Goal: Complete application form: Complete application form

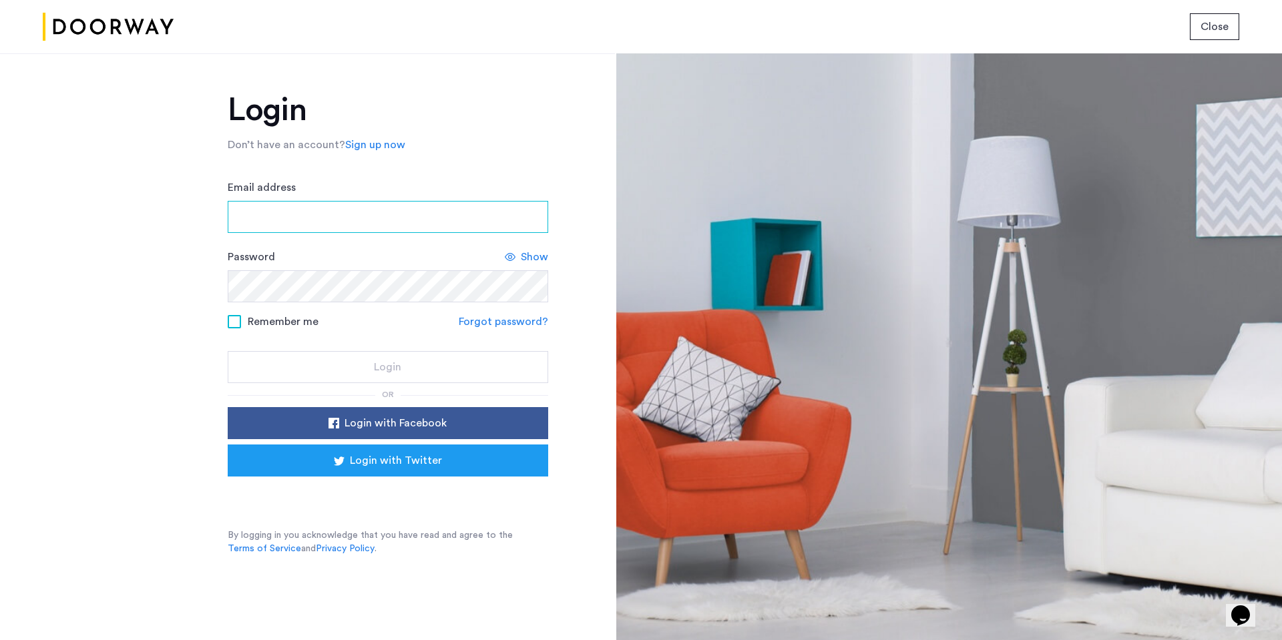
click at [307, 218] on input "Email address" at bounding box center [388, 217] width 320 height 32
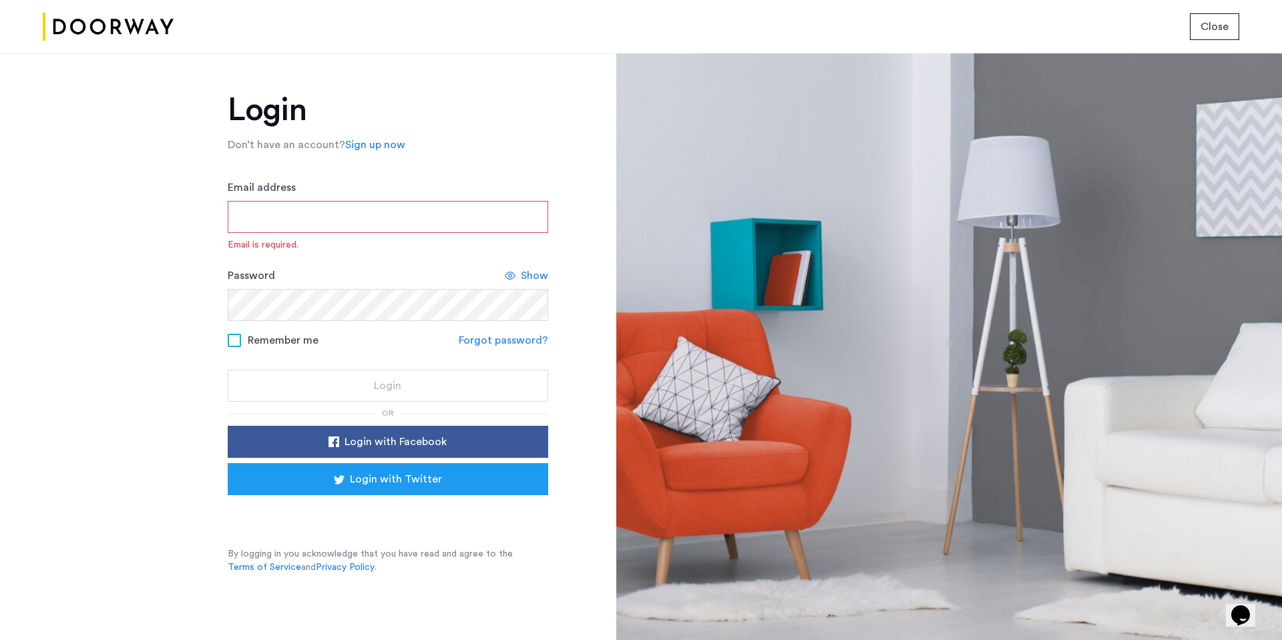
click at [342, 222] on input "Email address" at bounding box center [388, 217] width 320 height 32
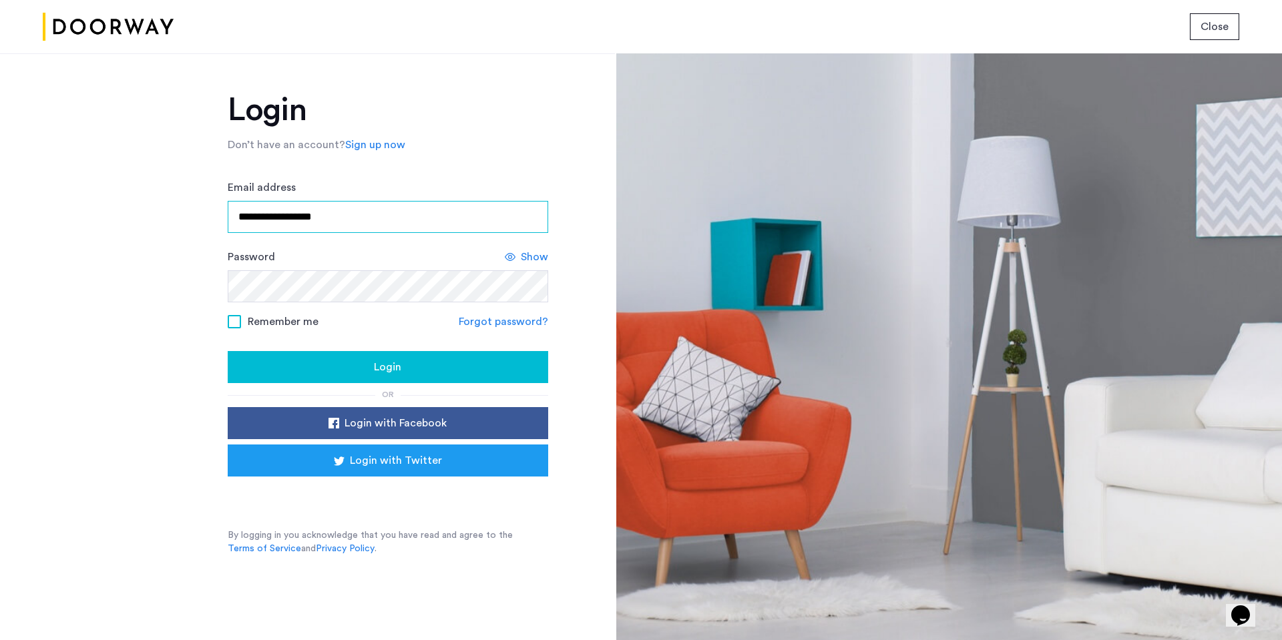
type input "**********"
click at [398, 361] on span "Login" at bounding box center [387, 367] width 27 height 16
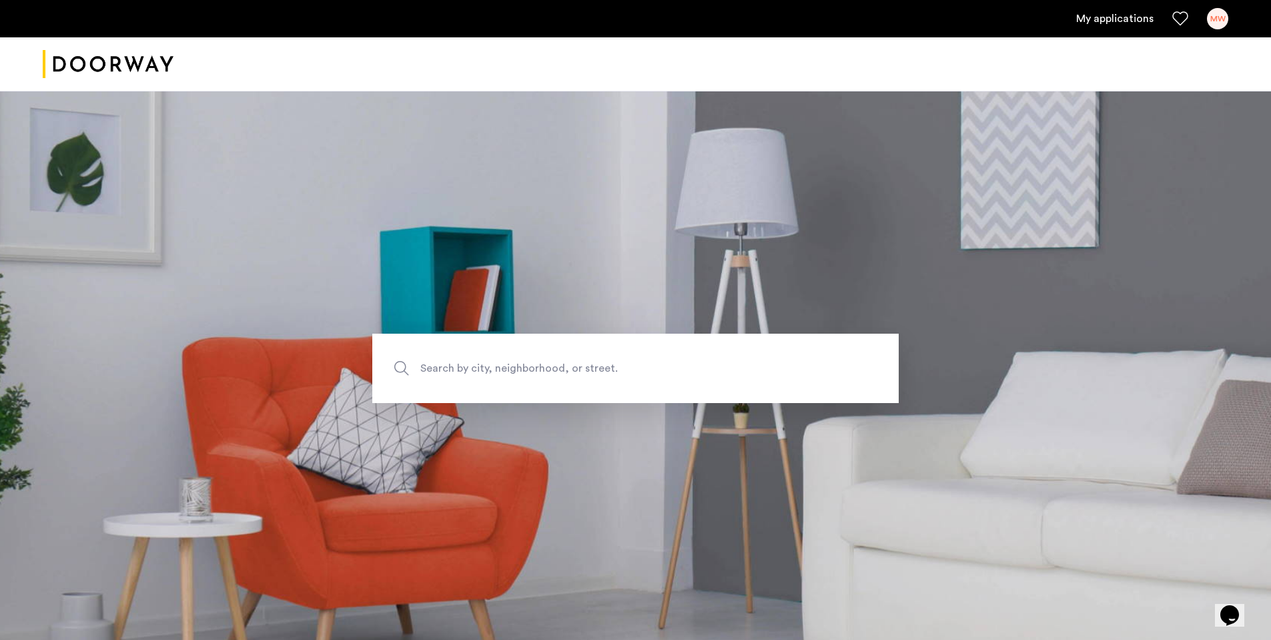
click at [1122, 18] on link "My applications" at bounding box center [1115, 19] width 77 height 16
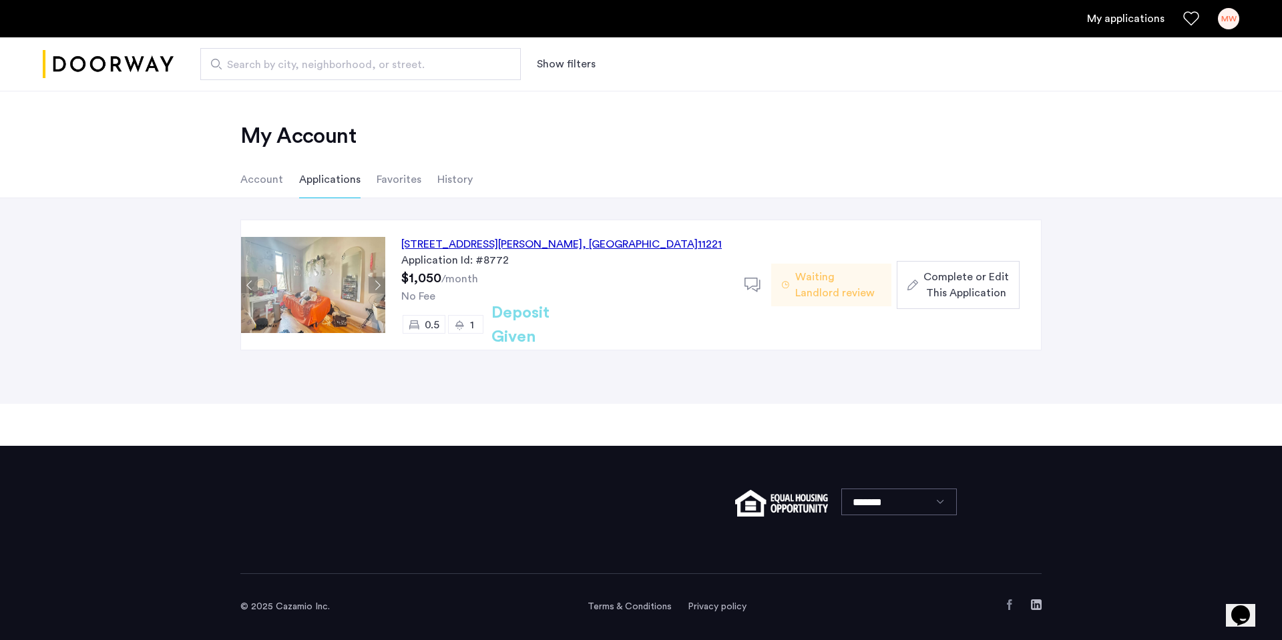
click at [952, 289] on span "Complete or Edit This Application" at bounding box center [965, 285] width 85 height 32
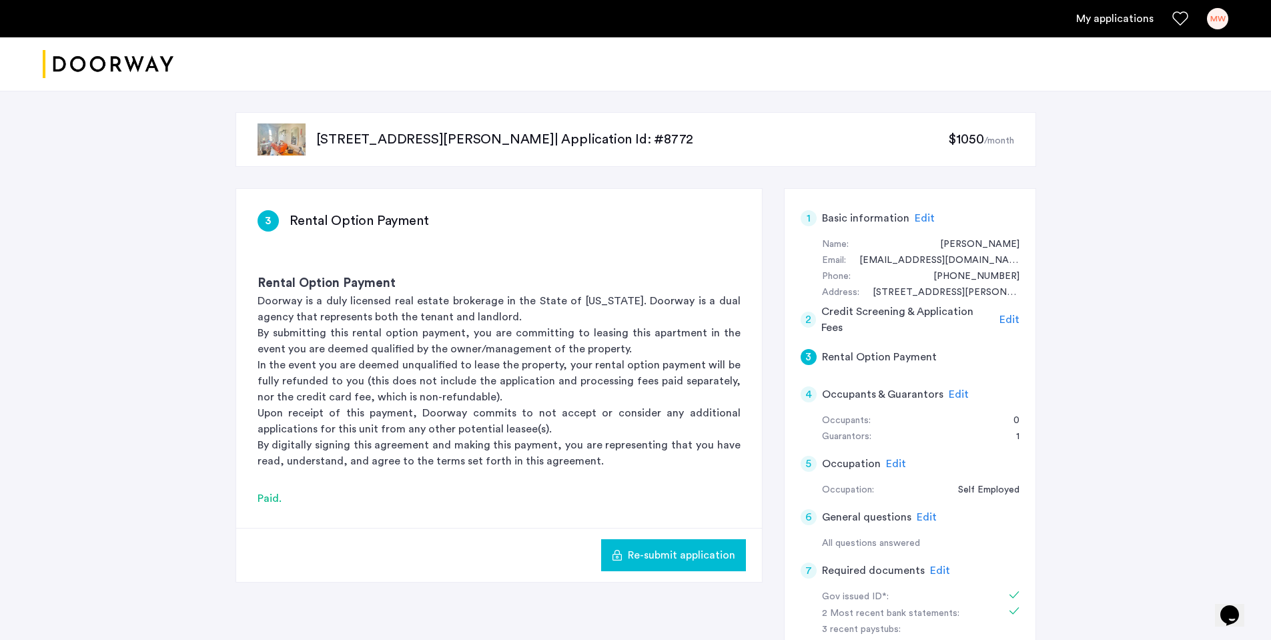
click at [915, 220] on span "Edit" at bounding box center [925, 218] width 20 height 11
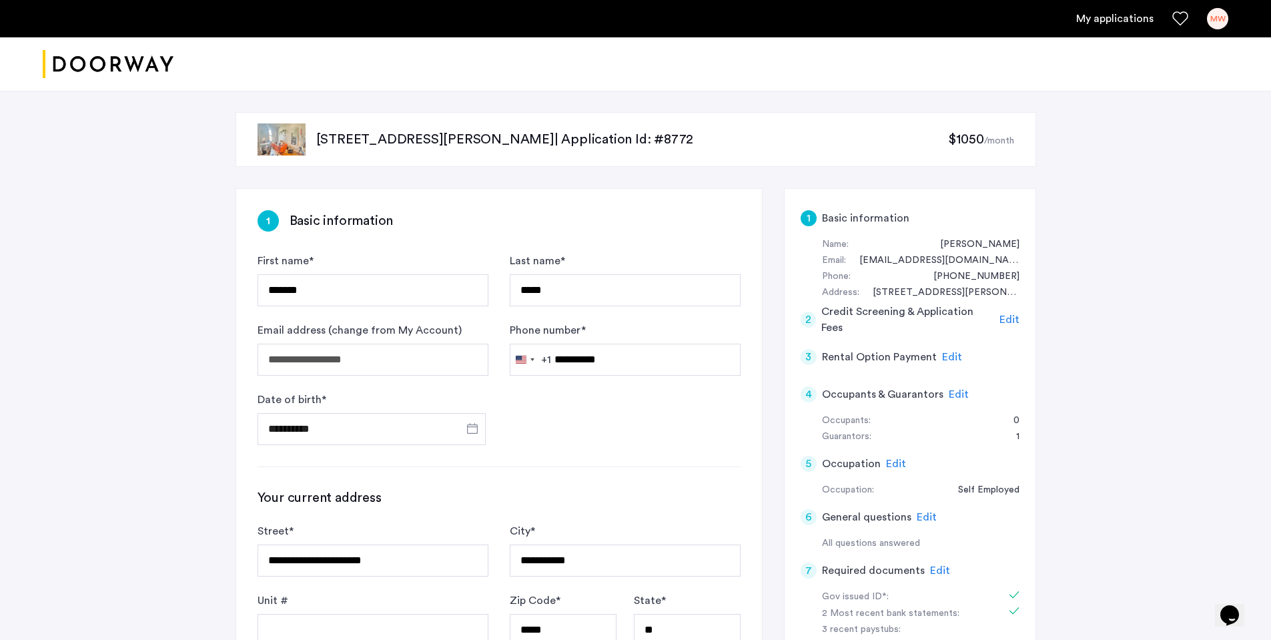
click at [1008, 320] on span "Edit" at bounding box center [1010, 319] width 20 height 11
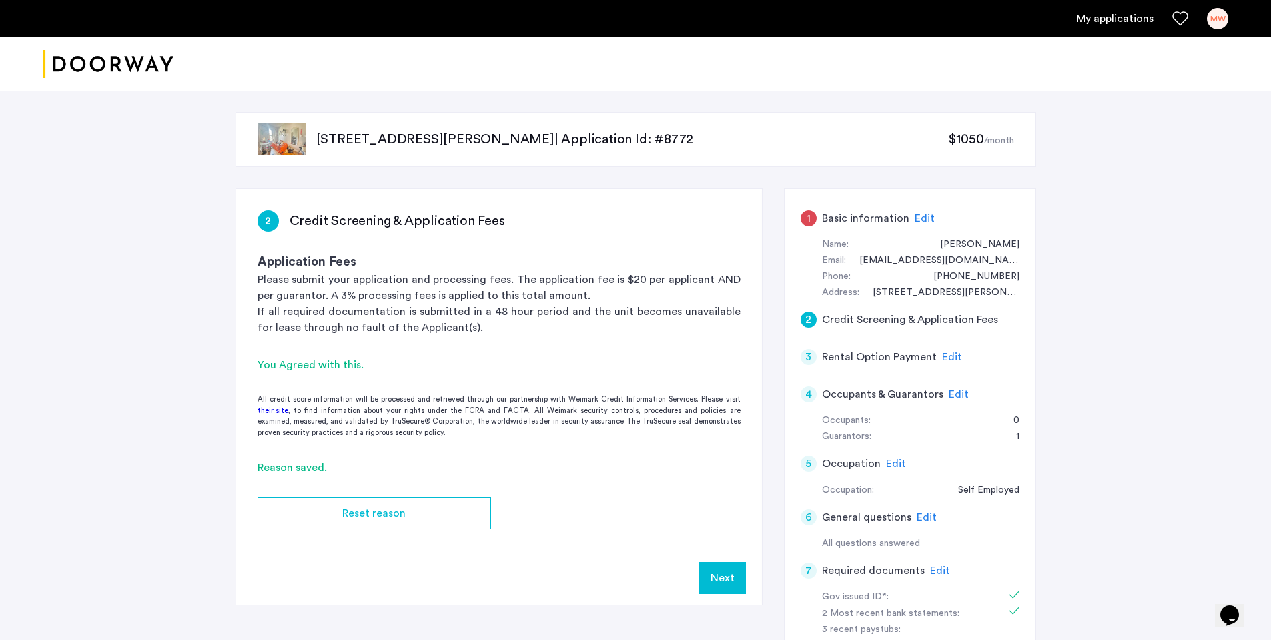
click at [954, 354] on span "Edit" at bounding box center [952, 357] width 20 height 11
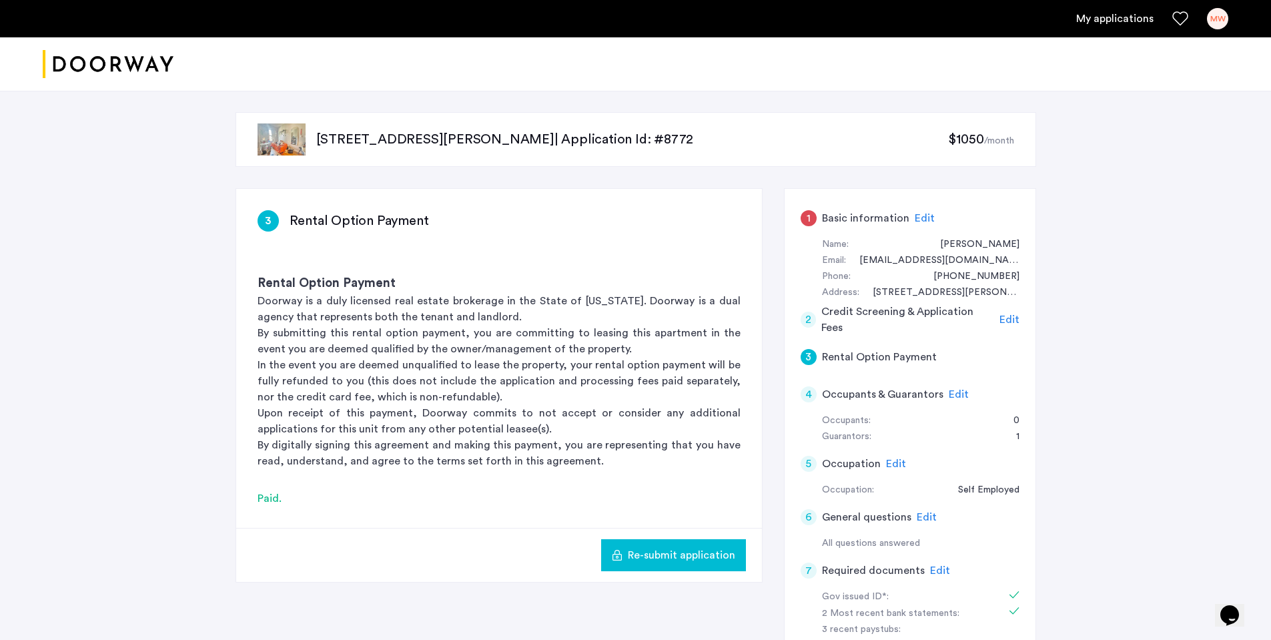
click at [961, 395] on span "Edit" at bounding box center [959, 394] width 20 height 11
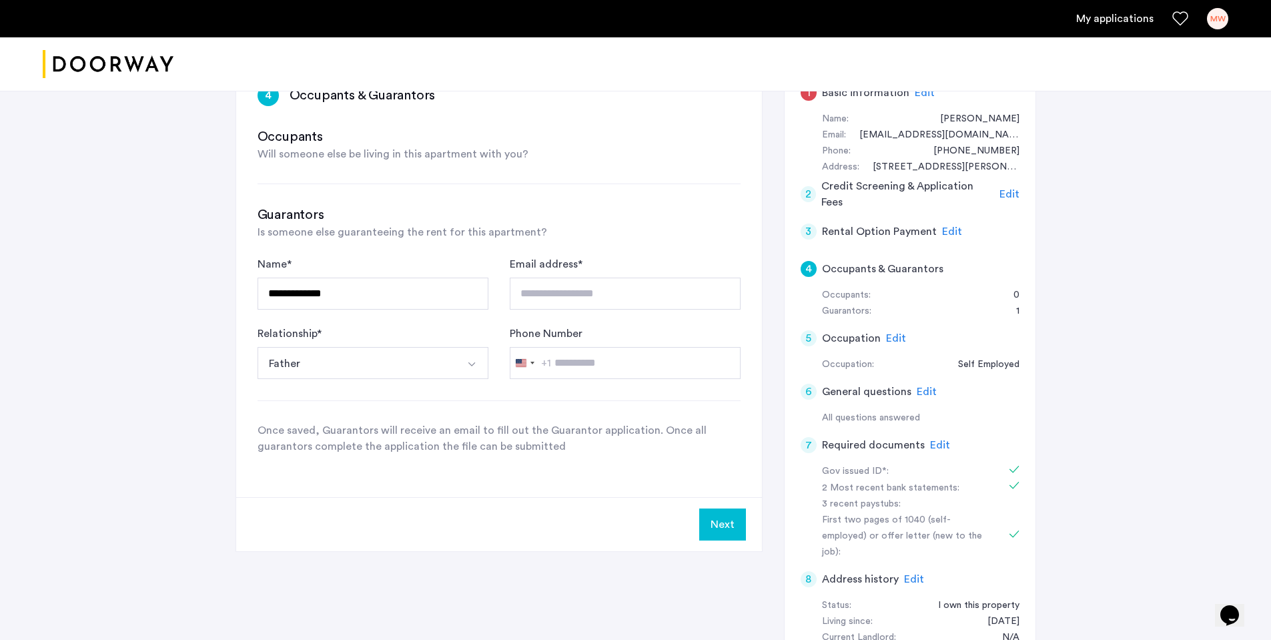
scroll to position [133, 0]
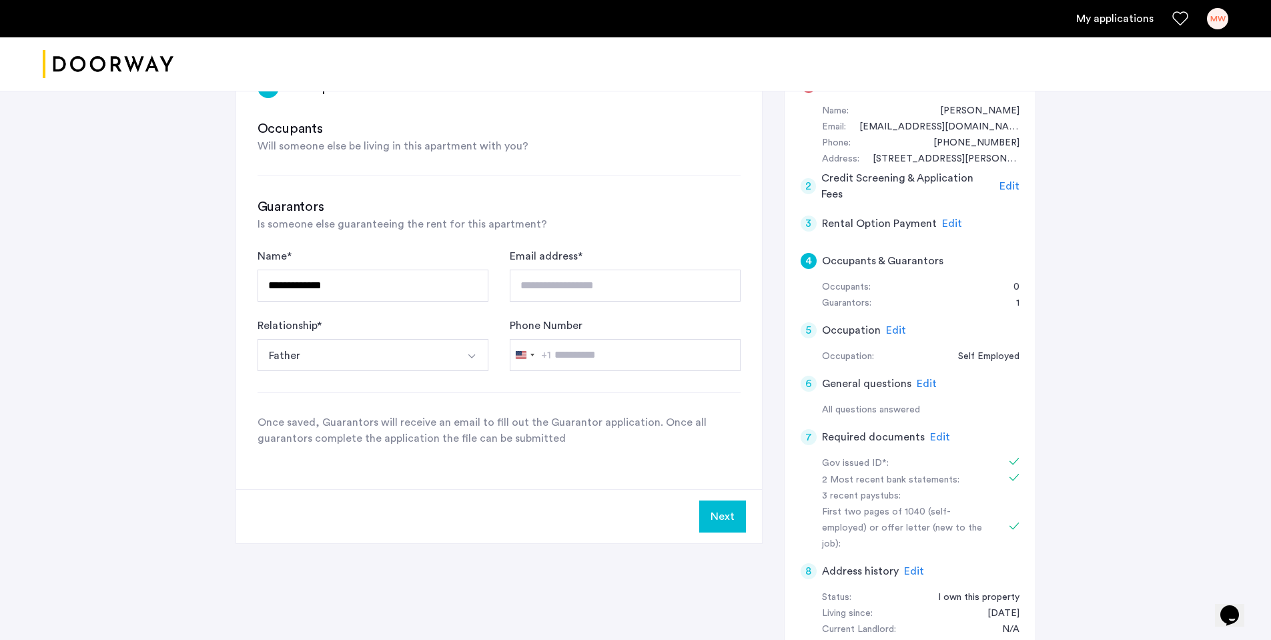
click at [722, 519] on button "Next" at bounding box center [722, 517] width 47 height 32
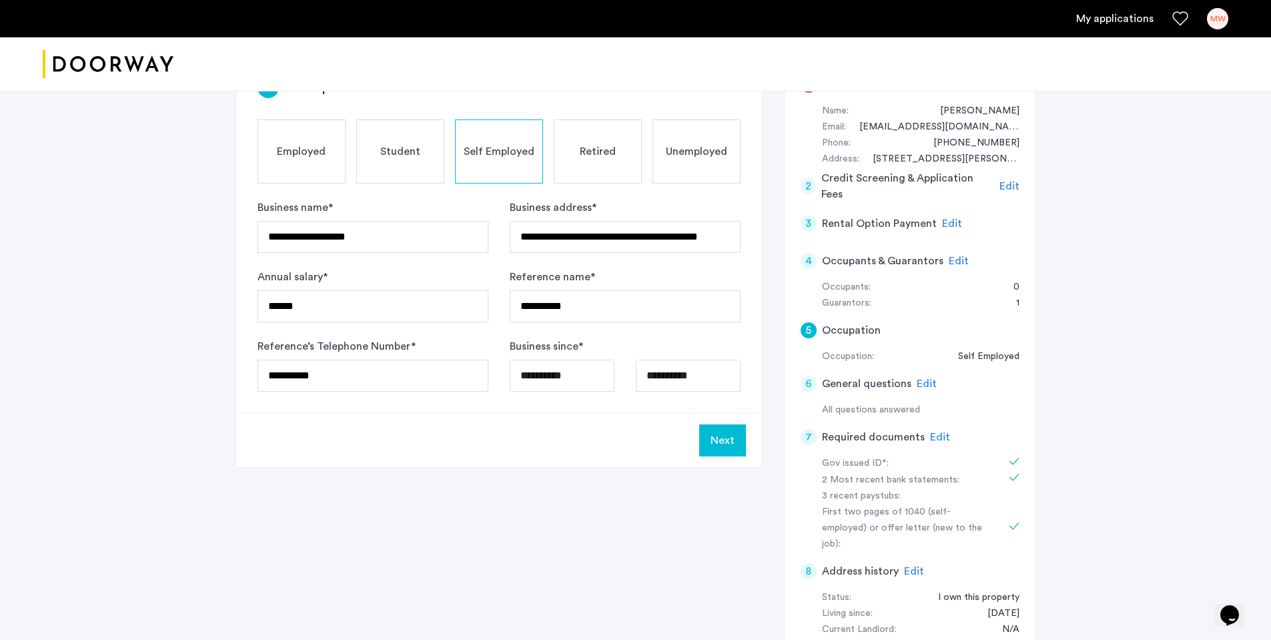
click at [734, 441] on button "Next" at bounding box center [722, 441] width 47 height 32
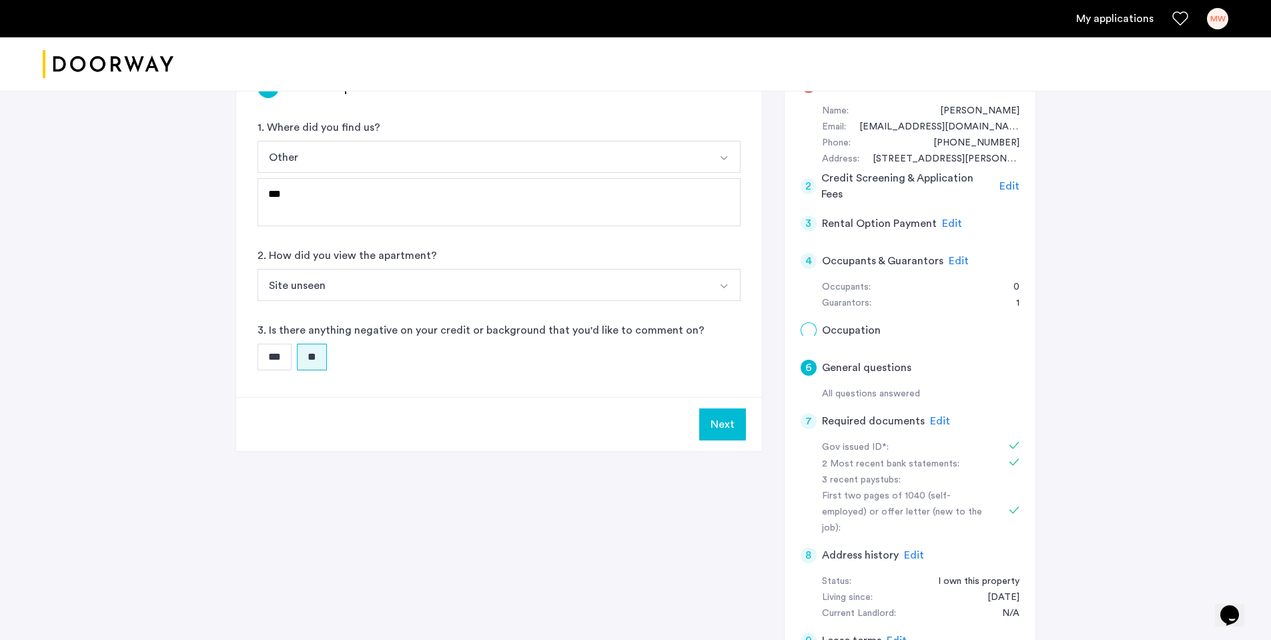
scroll to position [0, 0]
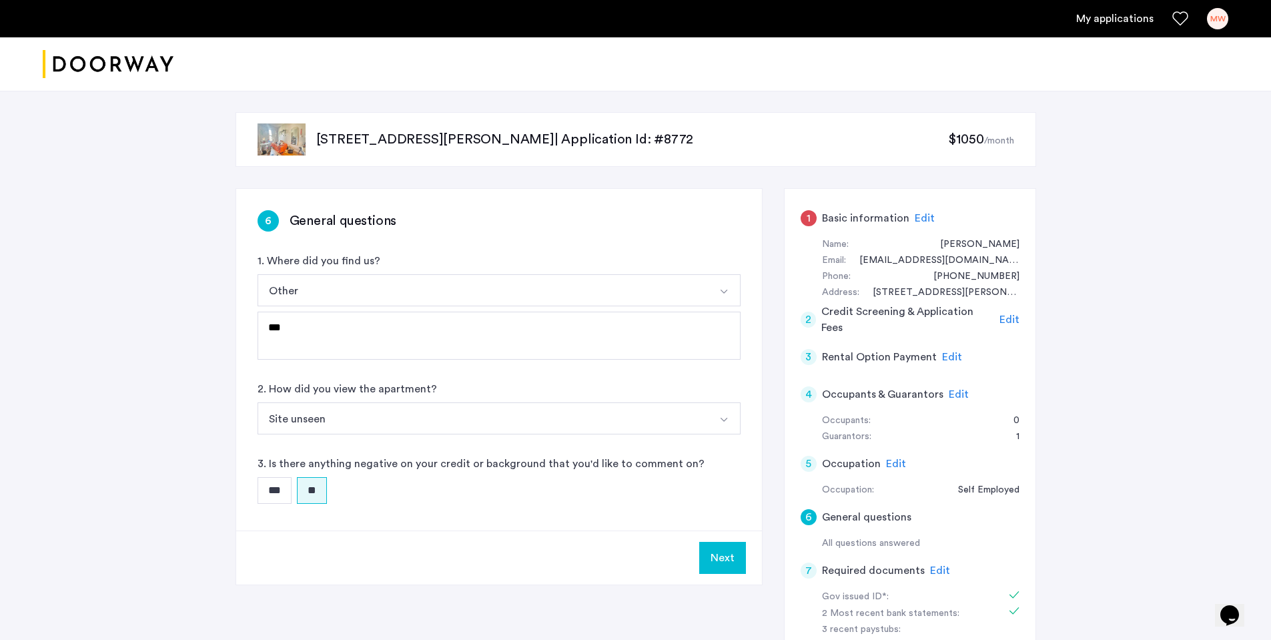
click at [716, 558] on button "Next" at bounding box center [722, 558] width 47 height 32
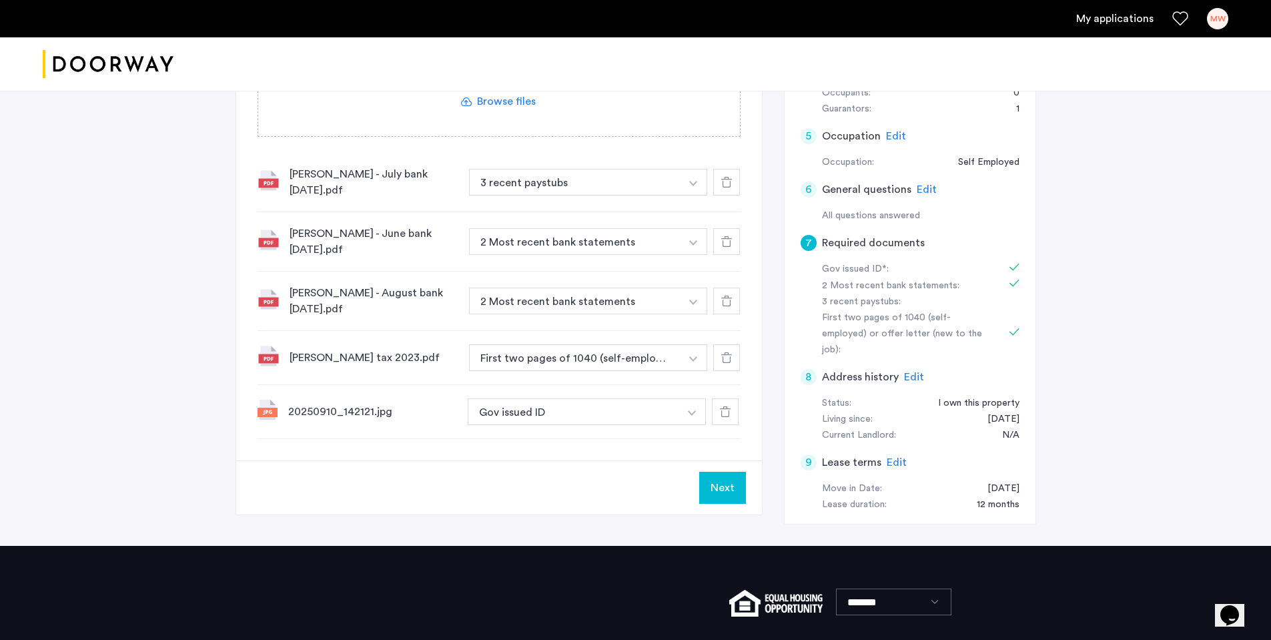
scroll to position [334, 0]
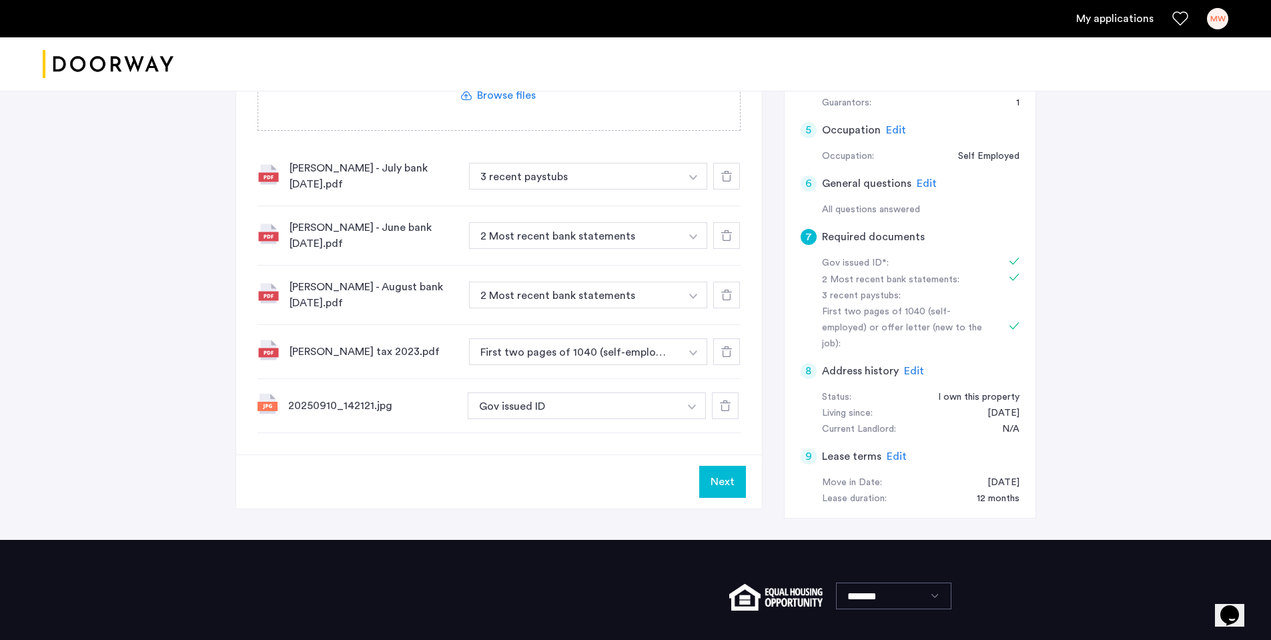
click at [741, 466] on button "Next" at bounding box center [722, 482] width 47 height 32
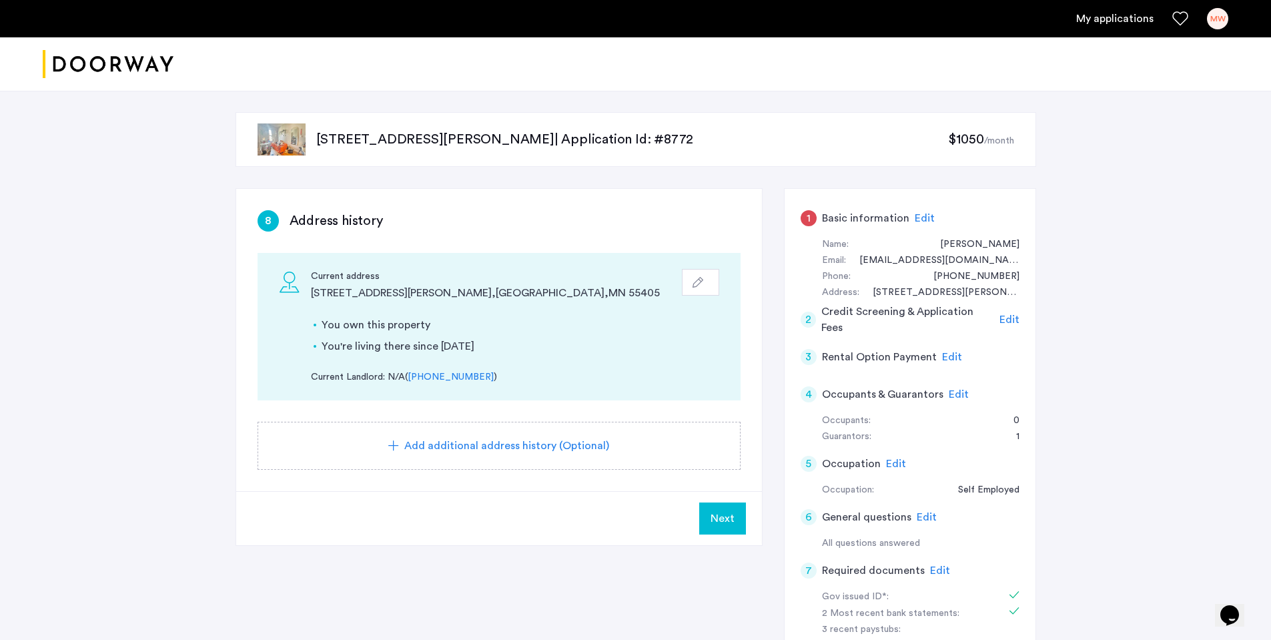
click at [732, 515] on span "Next" at bounding box center [723, 519] width 24 height 16
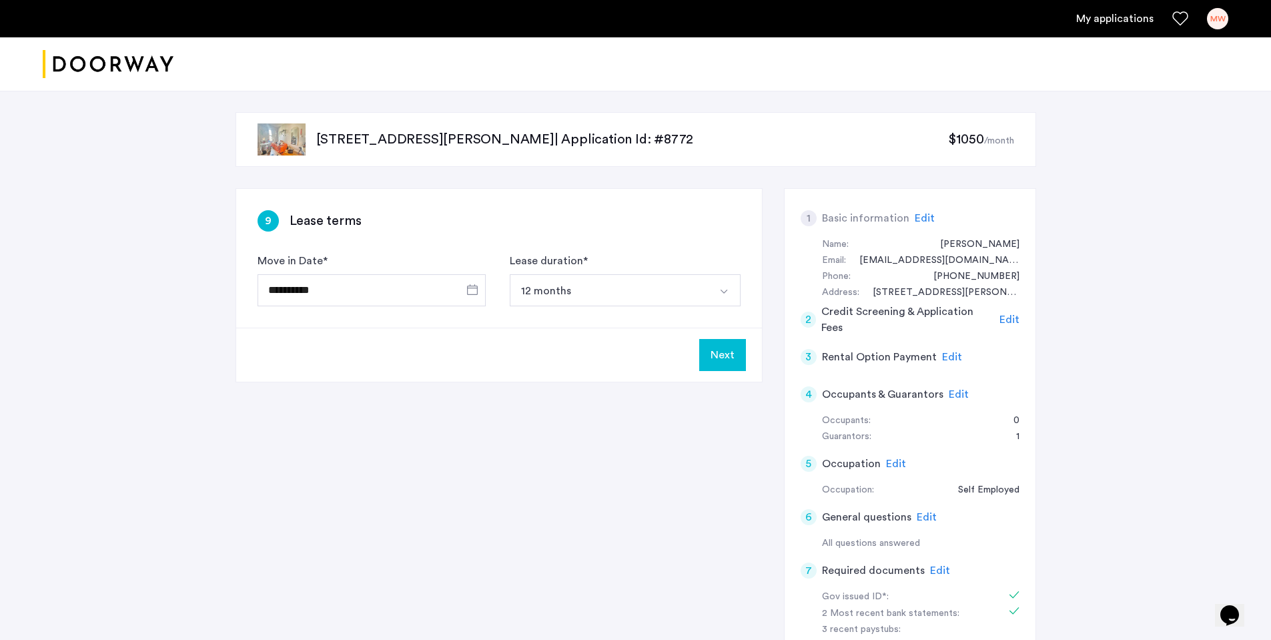
click at [1011, 320] on span "Edit" at bounding box center [1010, 319] width 20 height 11
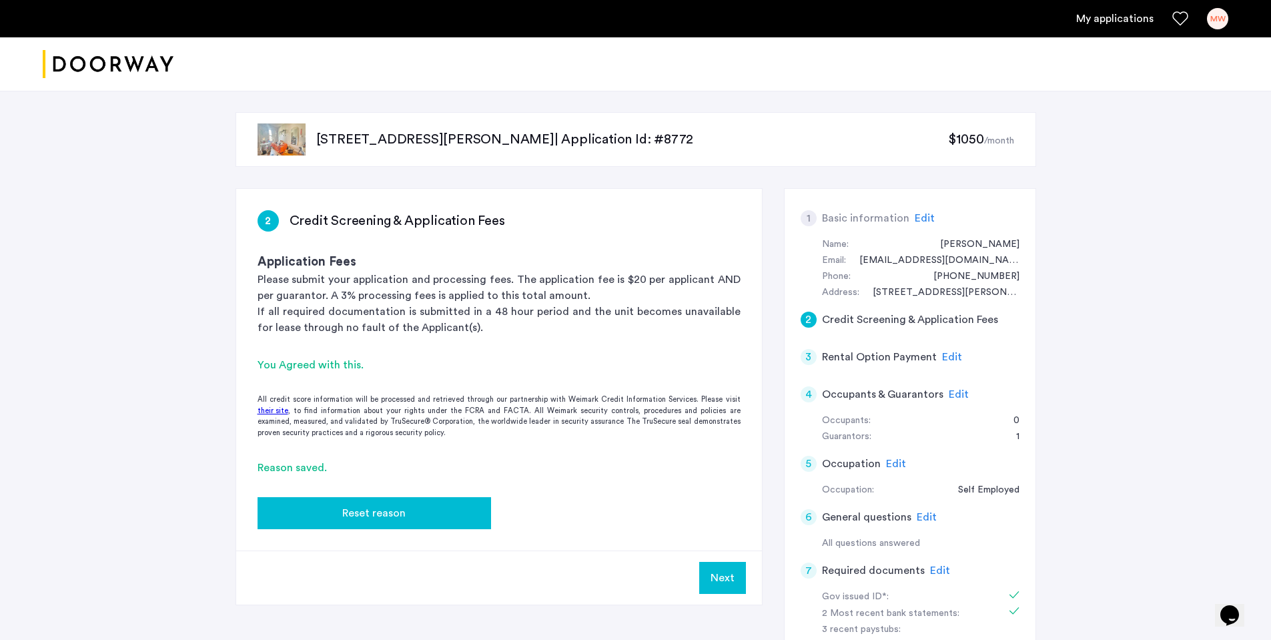
click at [426, 523] on button "Reset reason" at bounding box center [375, 513] width 234 height 32
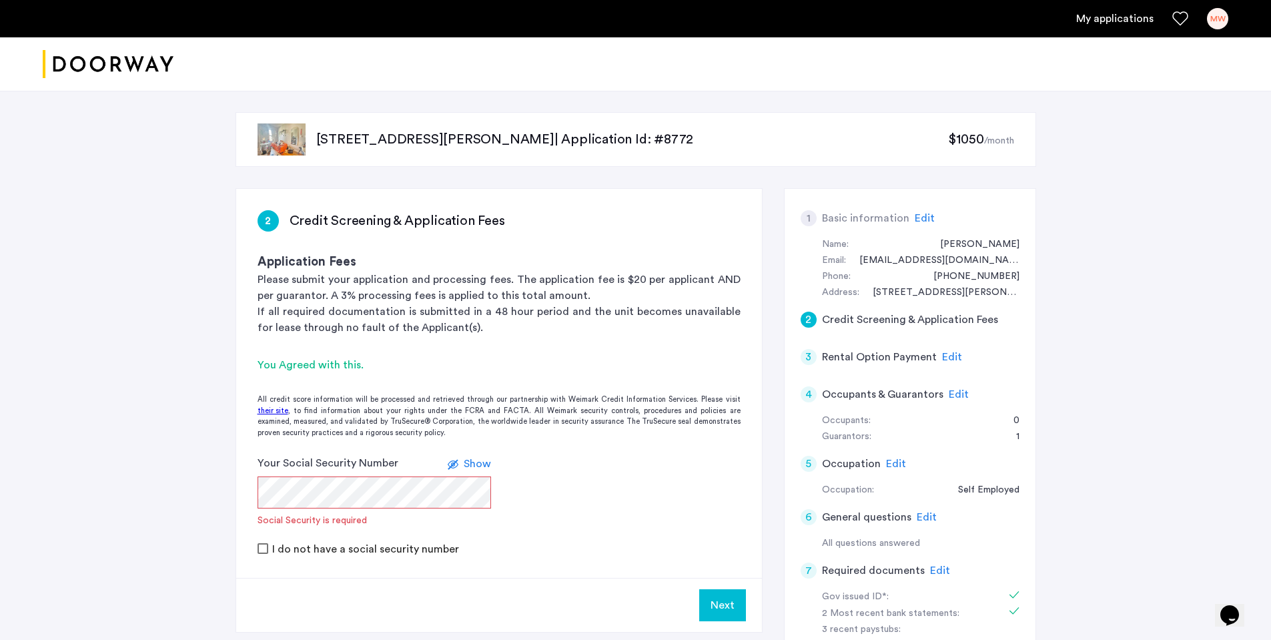
click at [252, 497] on form "Your Social Security Number Show Social Security is required I do not have a so…" at bounding box center [499, 505] width 526 height 101
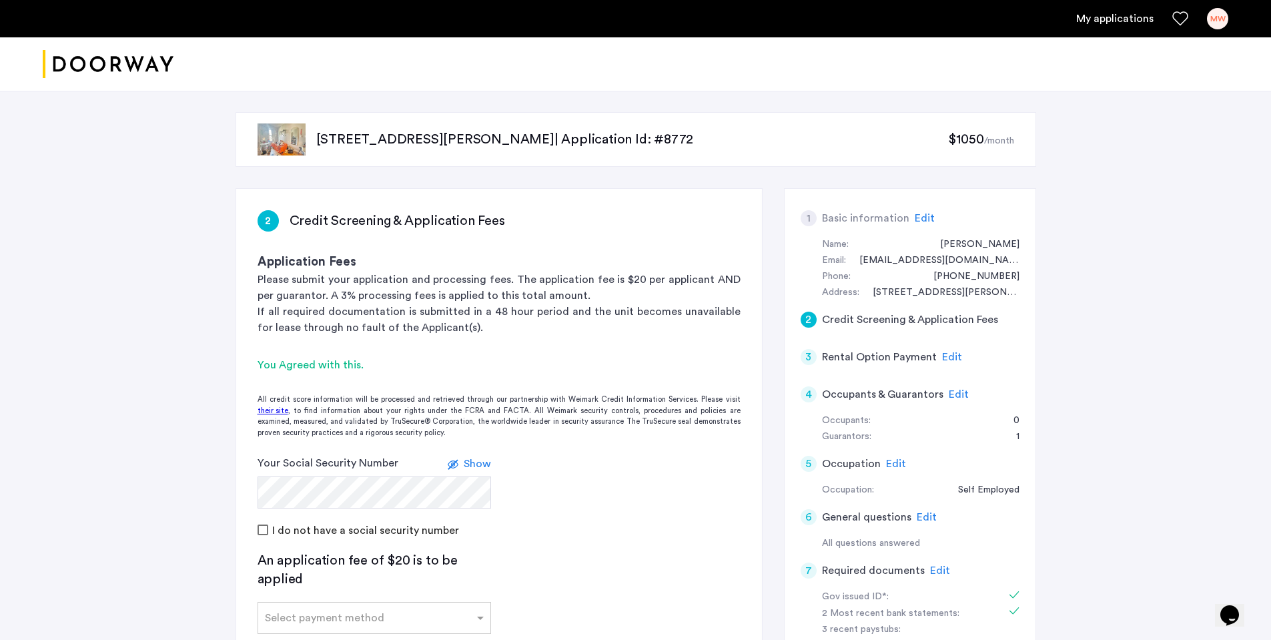
click at [615, 560] on app-credit-screening "2 Credit Screening & Application Fees Application Fees Please submit your appli…" at bounding box center [499, 476] width 526 height 574
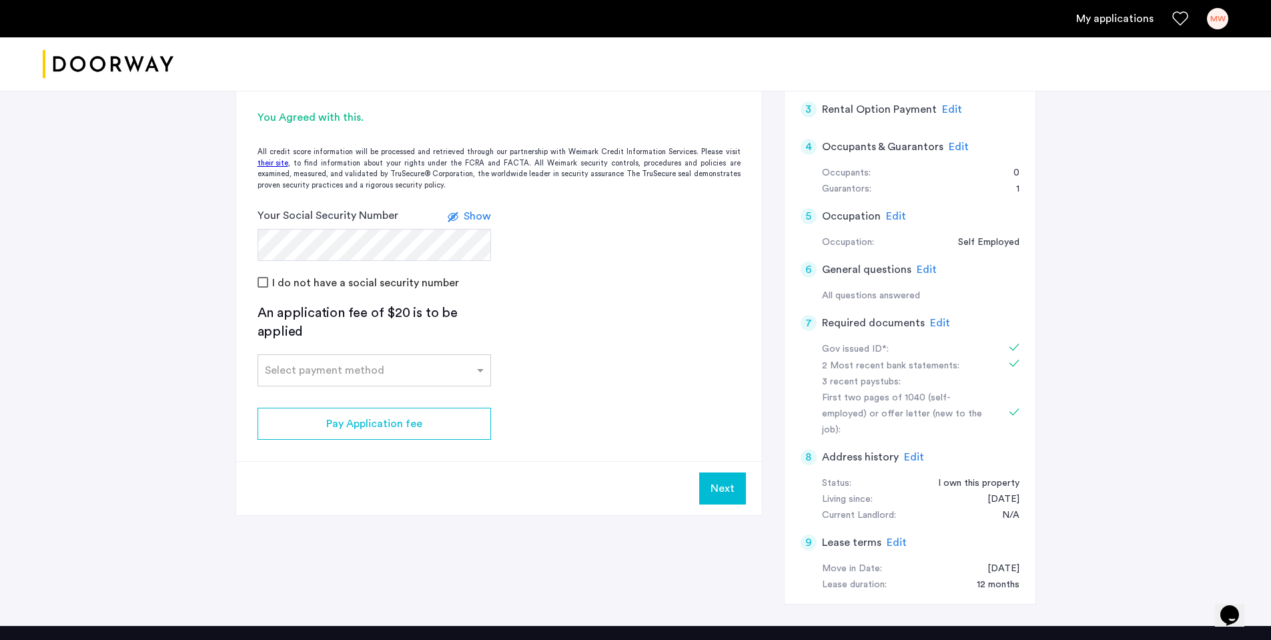
scroll to position [267, 0]
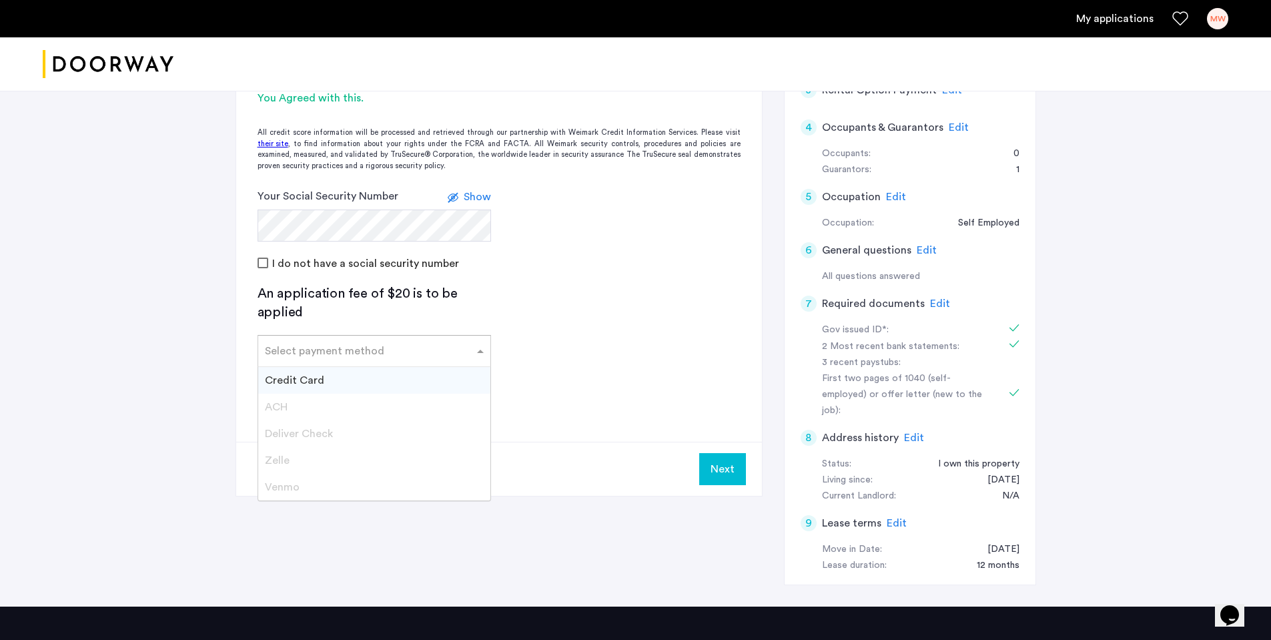
click at [414, 355] on div at bounding box center [374, 347] width 232 height 16
click at [310, 377] on span "Credit Card" at bounding box center [294, 380] width 59 height 11
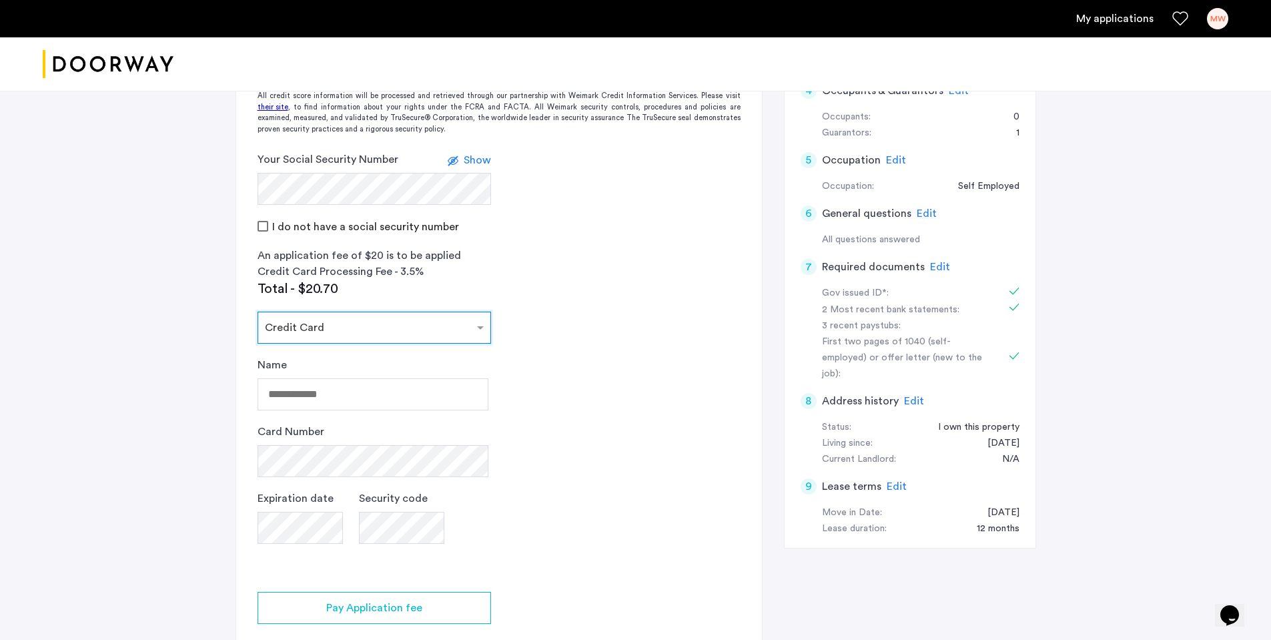
scroll to position [334, 0]
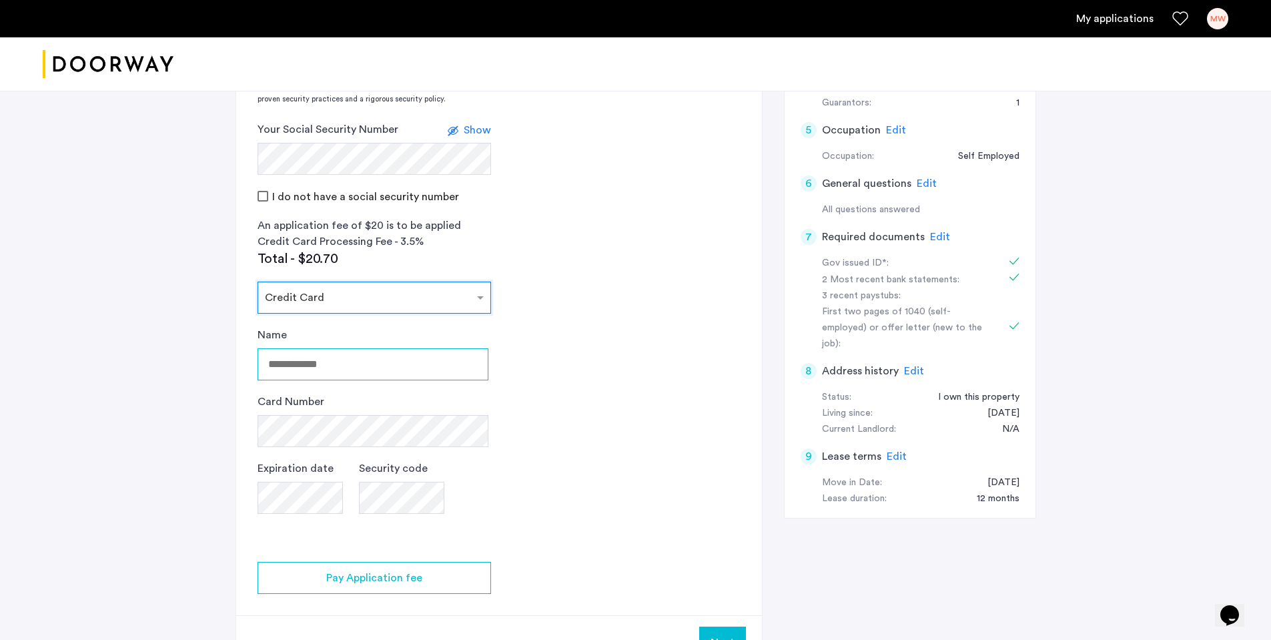
click at [334, 371] on input "Name" at bounding box center [373, 364] width 231 height 32
type input "**********"
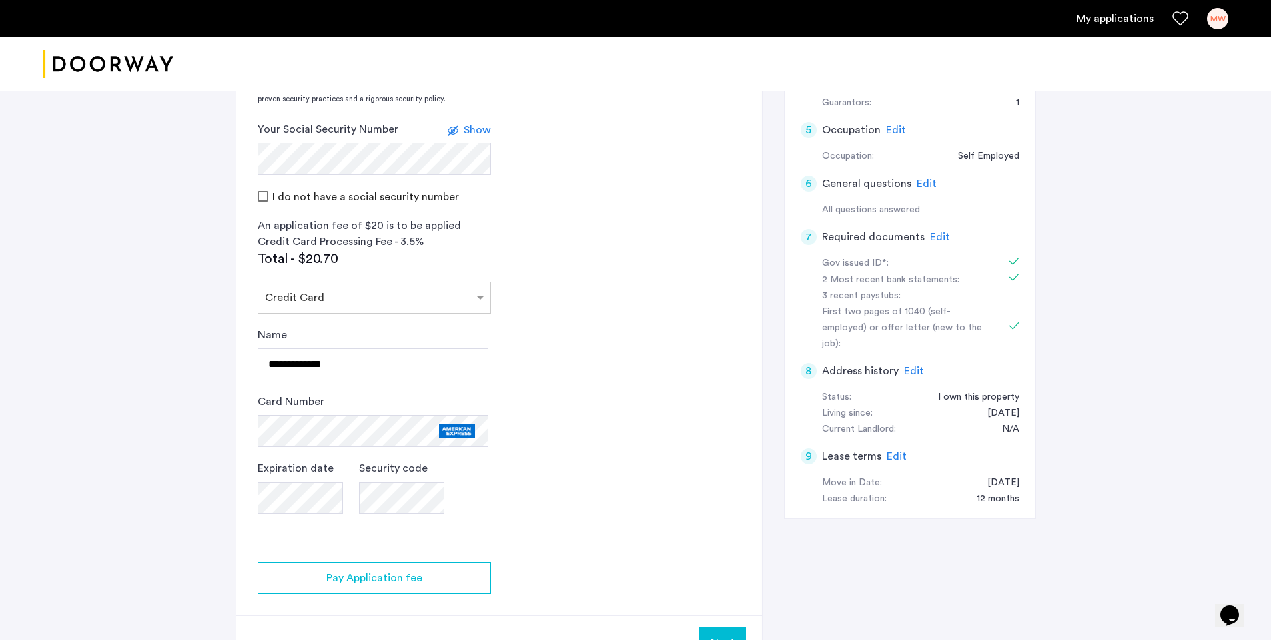
click at [479, 131] on span "Show" at bounding box center [477, 130] width 27 height 11
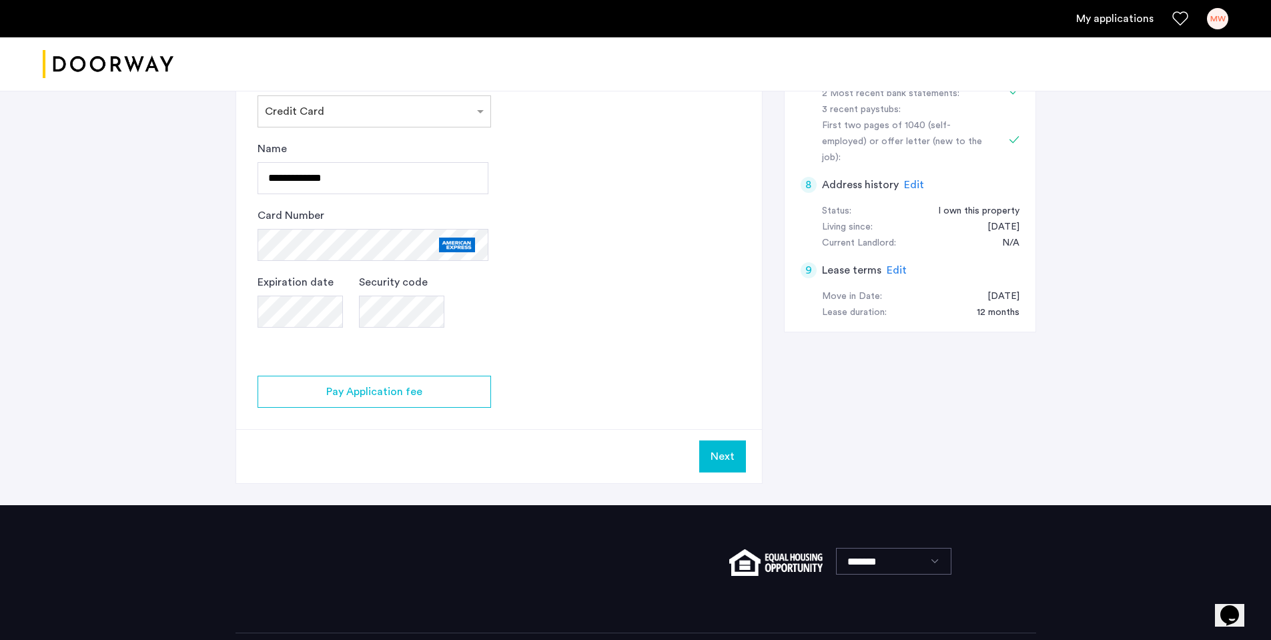
scroll to position [534, 0]
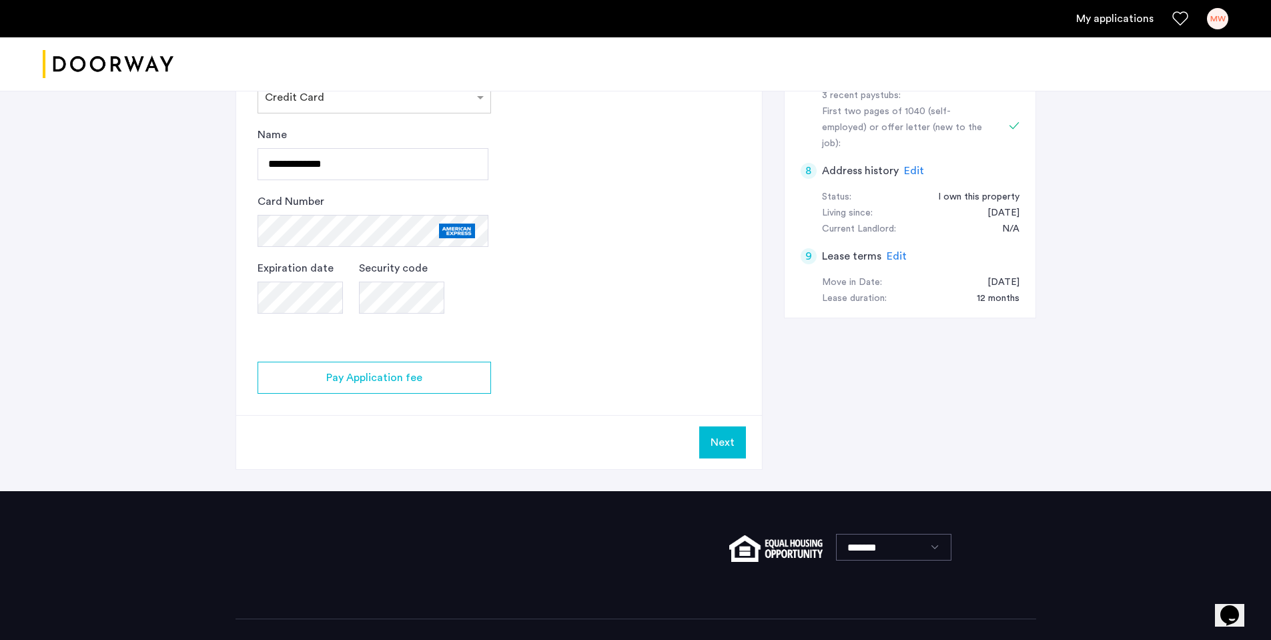
click at [713, 447] on button "Next" at bounding box center [722, 443] width 47 height 32
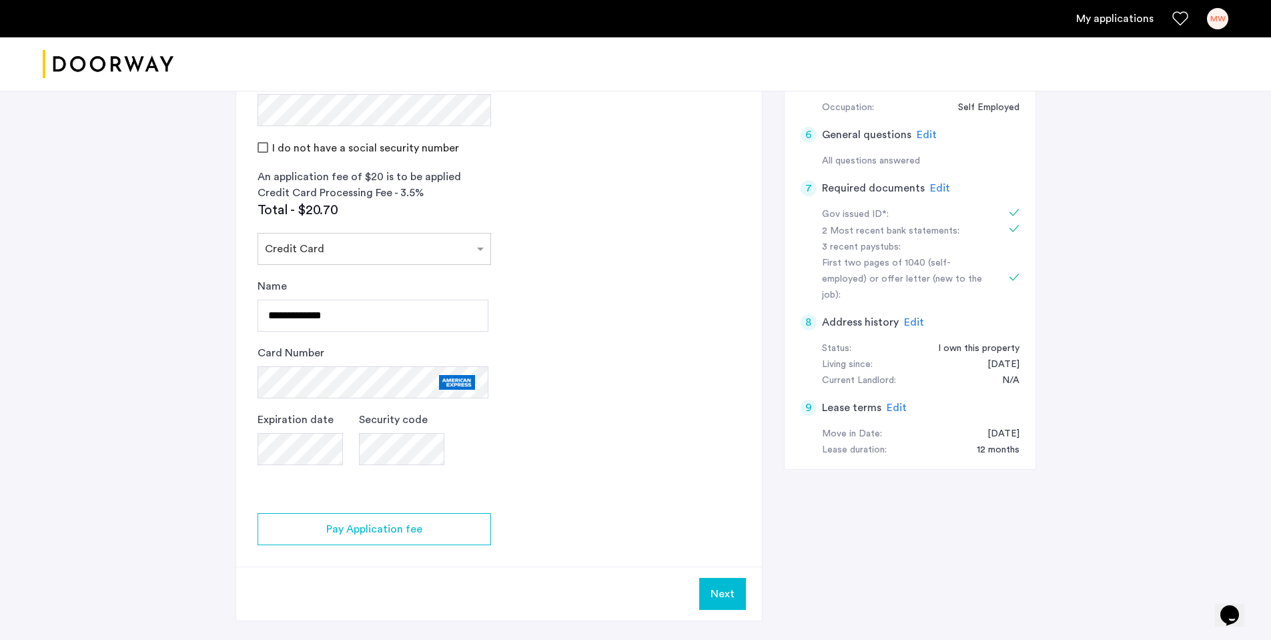
scroll to position [400, 0]
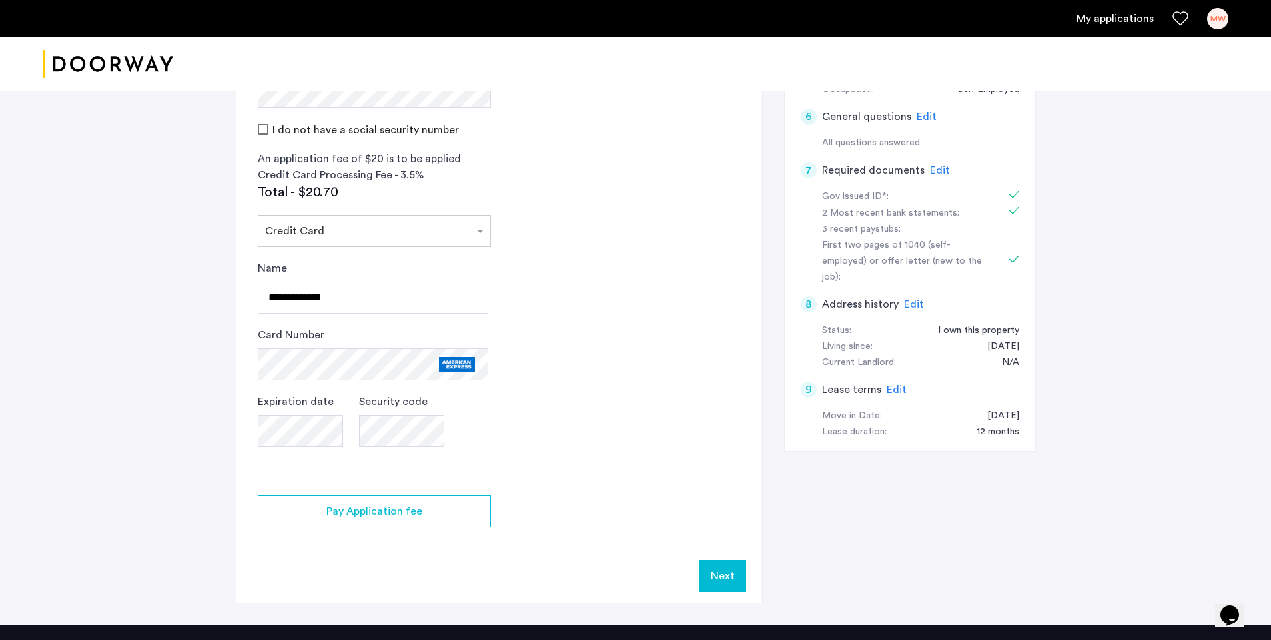
click at [614, 446] on app-credit-screening "2 Credit Screening & Application Fees Application Fees Please submit your appli…" at bounding box center [499, 195] width 526 height 814
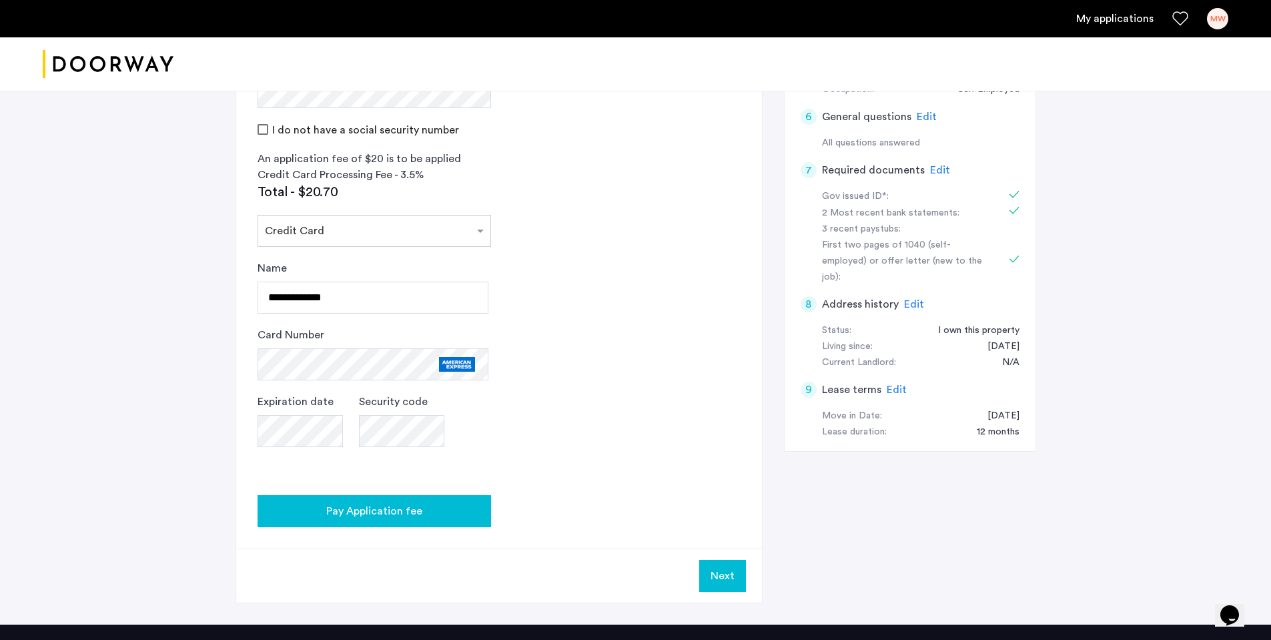
click at [399, 517] on span "Pay Application fee" at bounding box center [374, 511] width 96 height 16
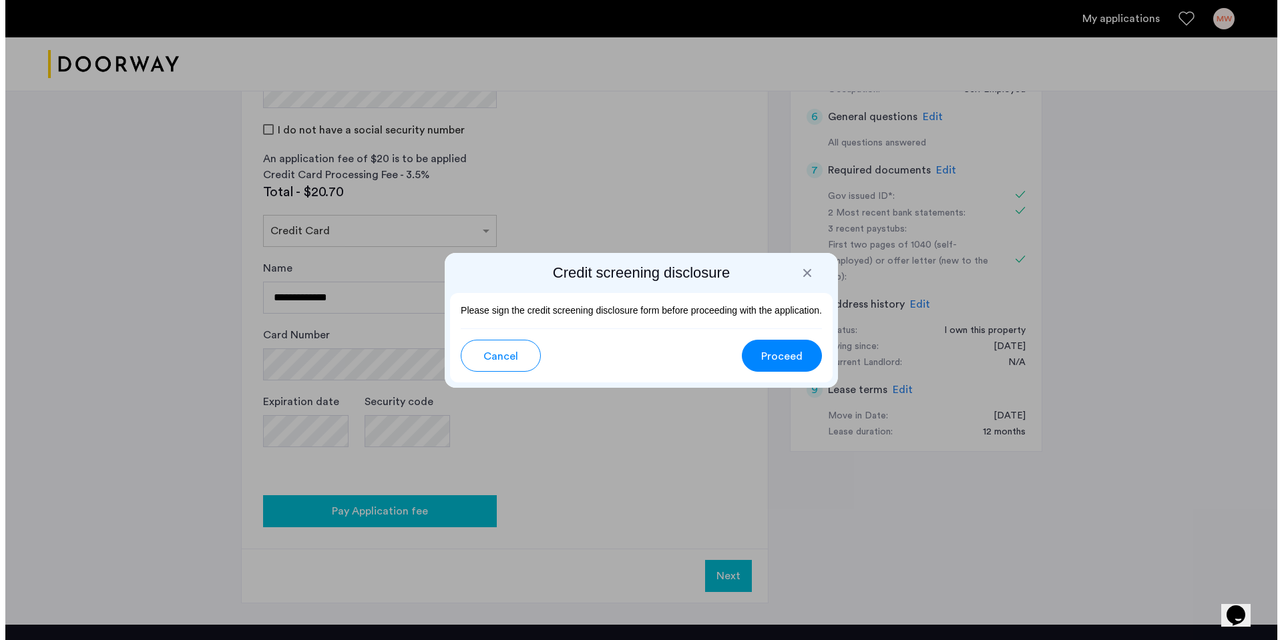
scroll to position [0, 0]
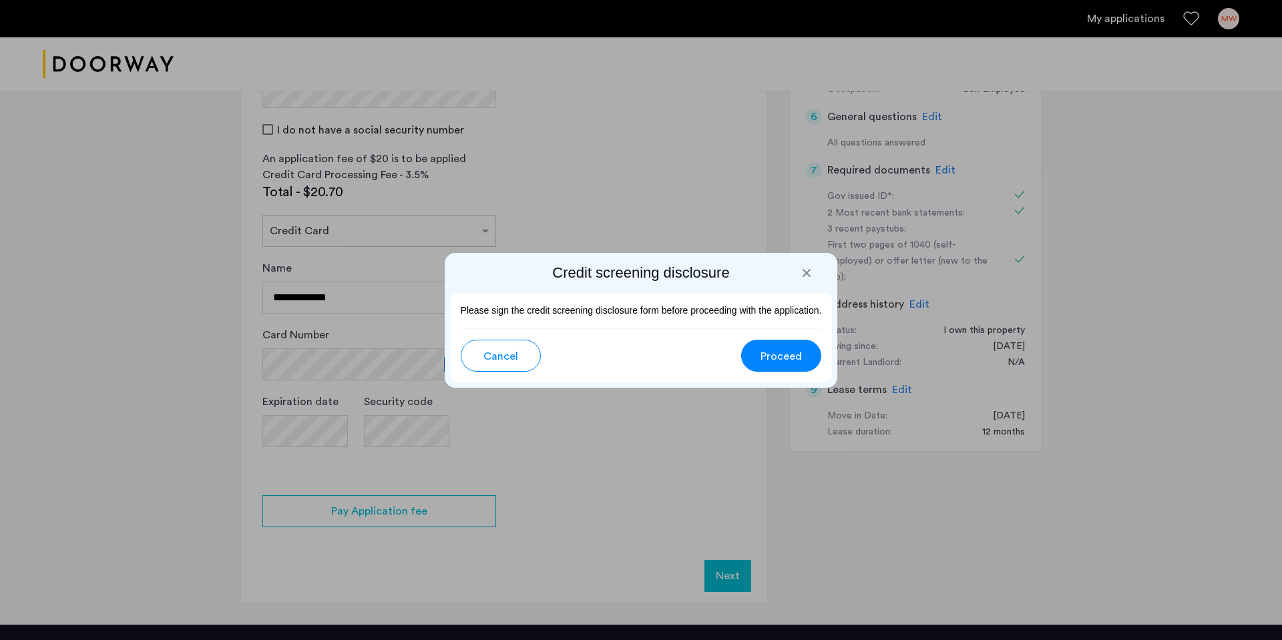
click at [776, 359] on span "Proceed" at bounding box center [780, 356] width 41 height 16
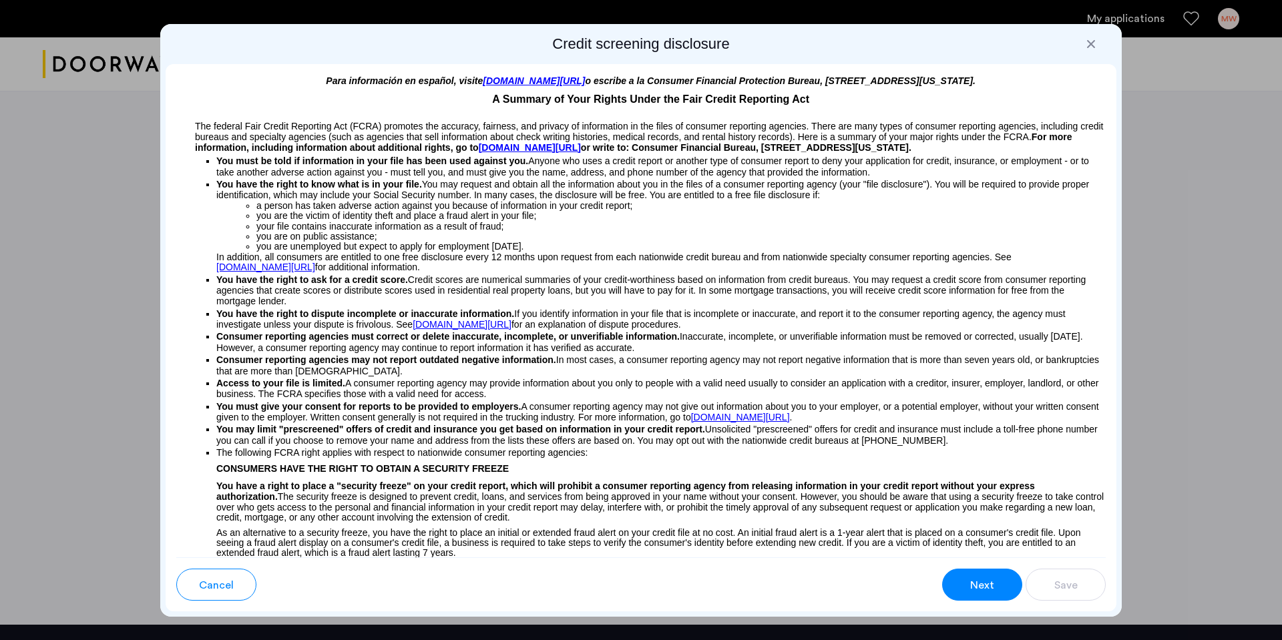
click at [984, 585] on span "Next" at bounding box center [982, 585] width 24 height 16
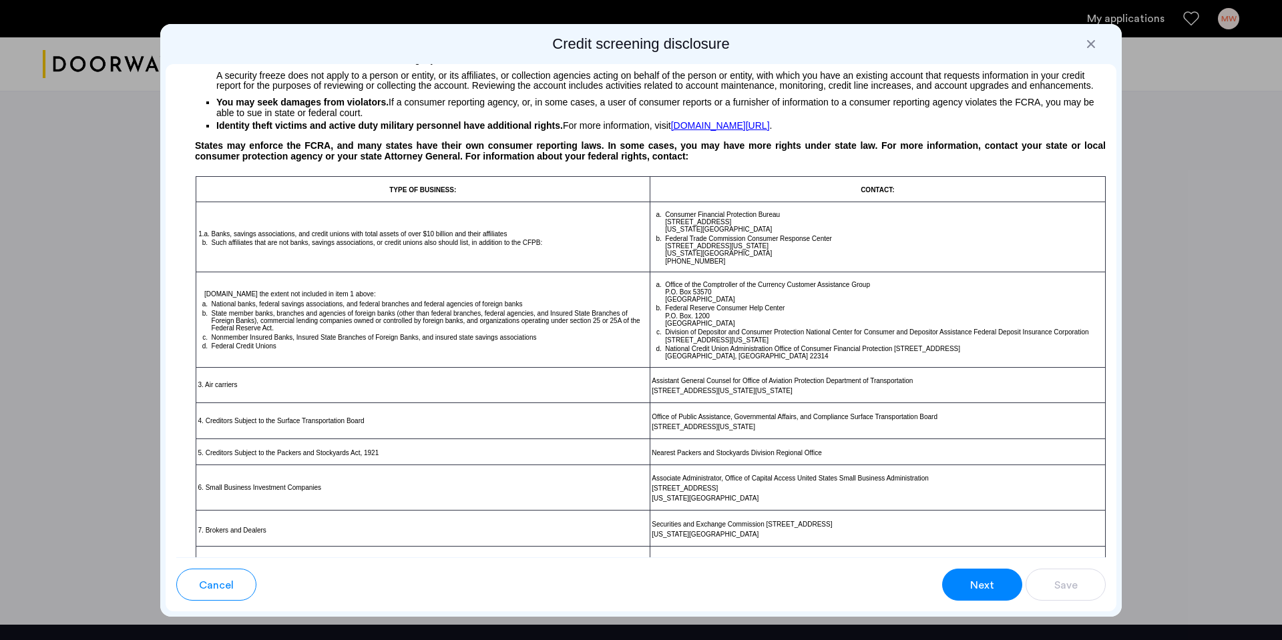
click at [984, 585] on span "Next" at bounding box center [982, 585] width 24 height 16
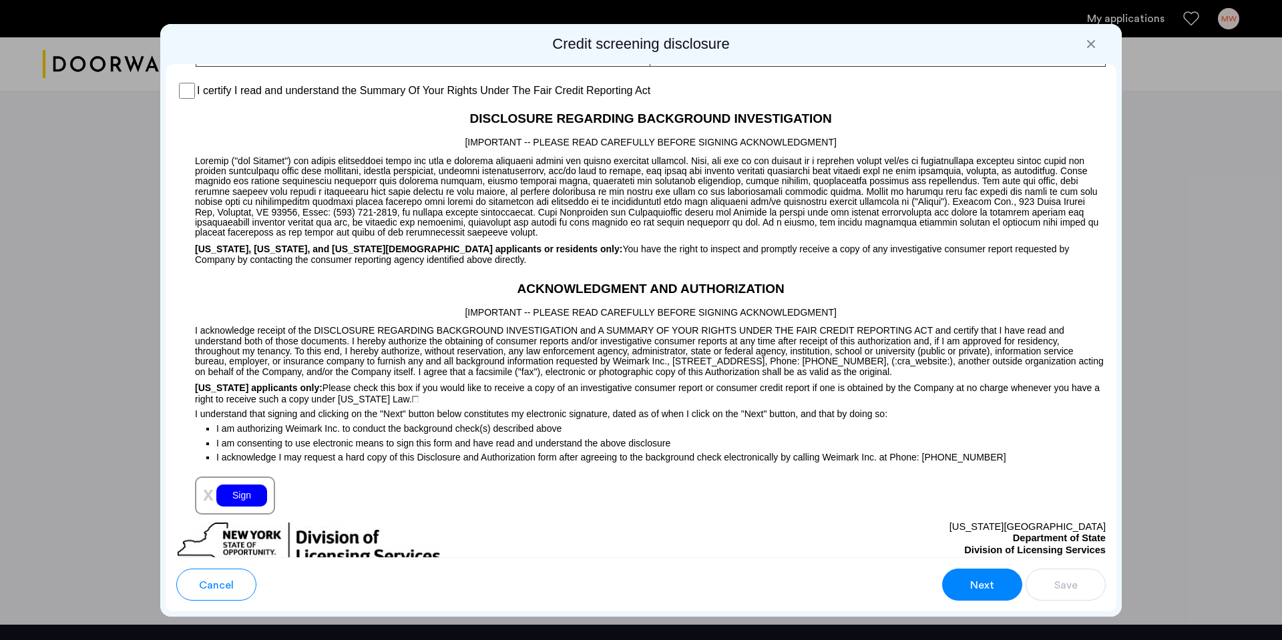
scroll to position [1120, 0]
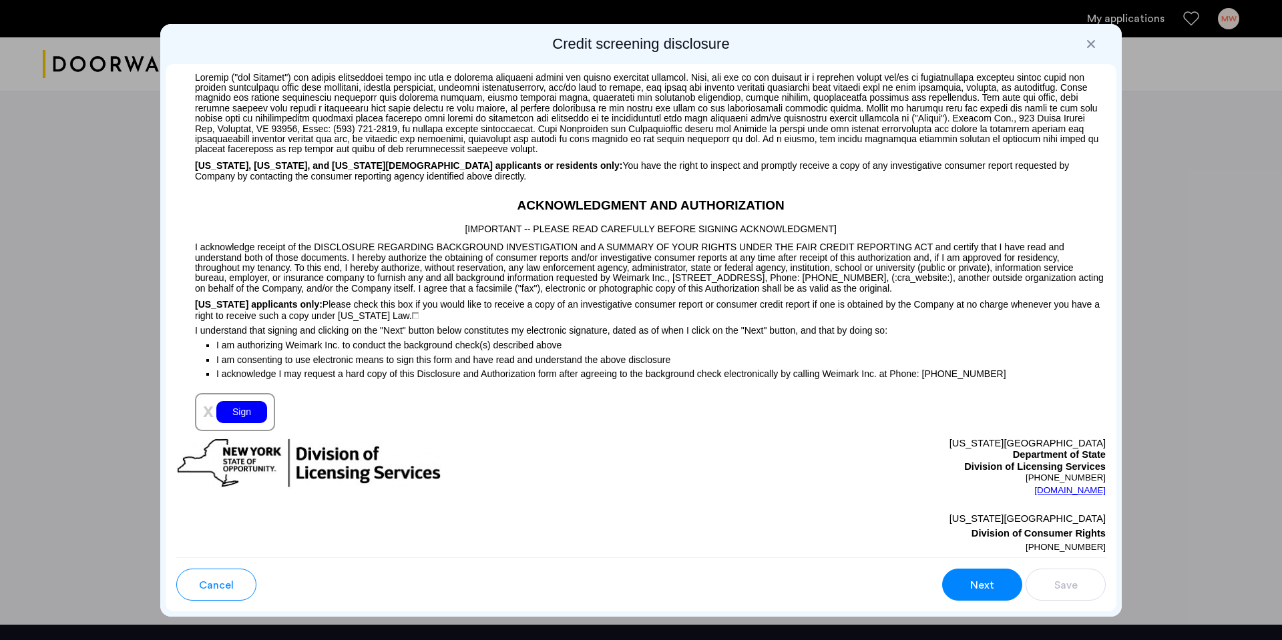
click at [253, 408] on div "Sign" at bounding box center [241, 412] width 51 height 22
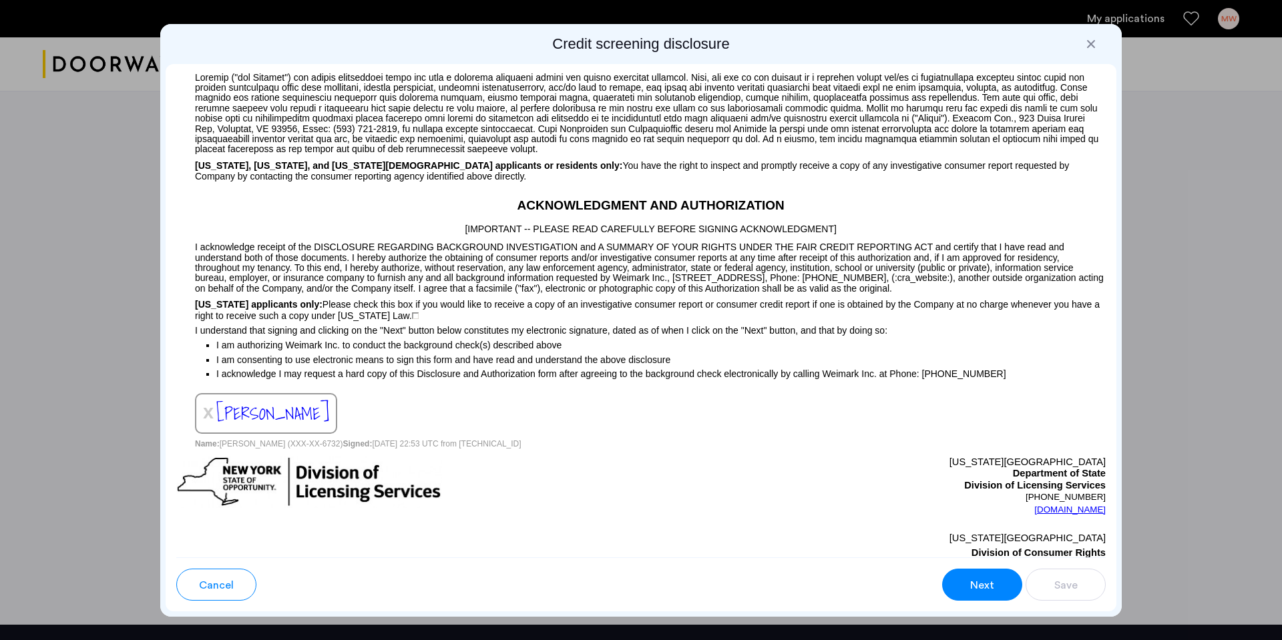
click at [980, 580] on span "Next" at bounding box center [982, 585] width 24 height 16
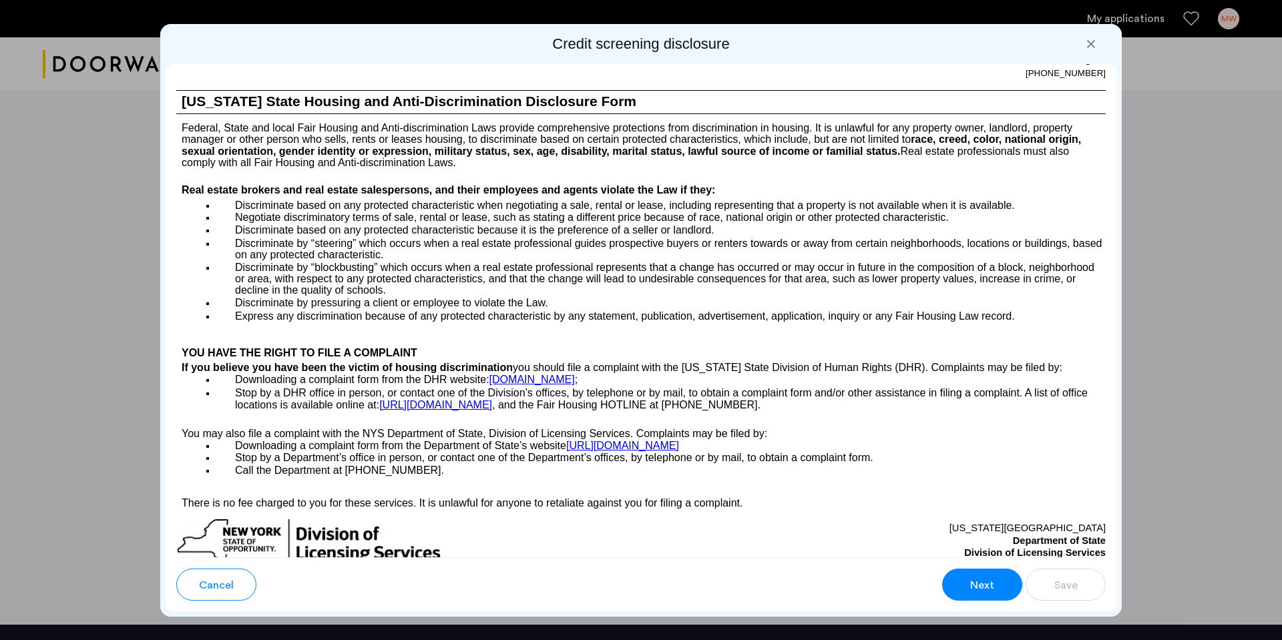
click at [984, 579] on span "Next" at bounding box center [982, 585] width 24 height 16
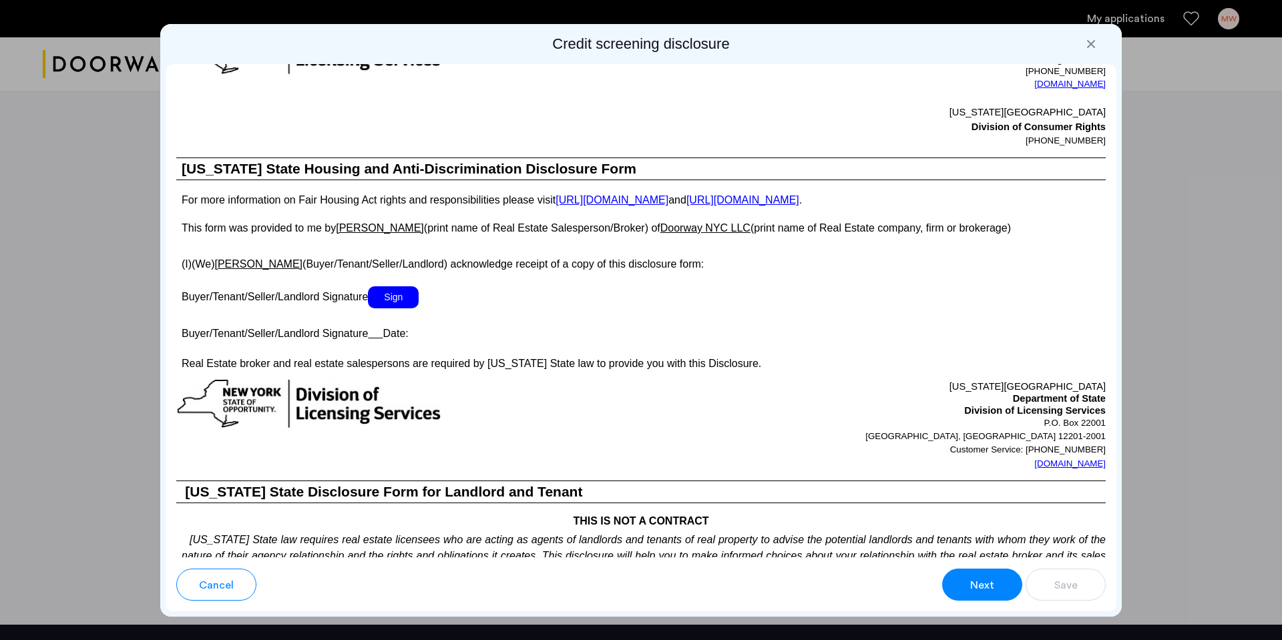
click at [388, 294] on span "Sign" at bounding box center [393, 297] width 51 height 22
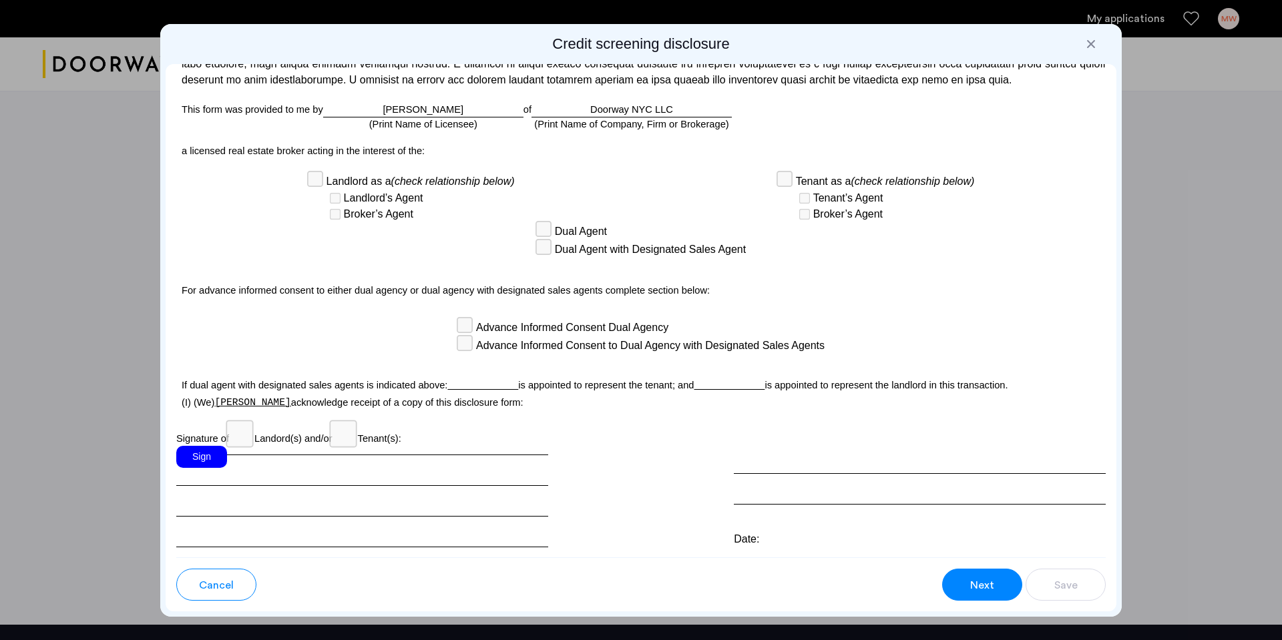
scroll to position [3349, 0]
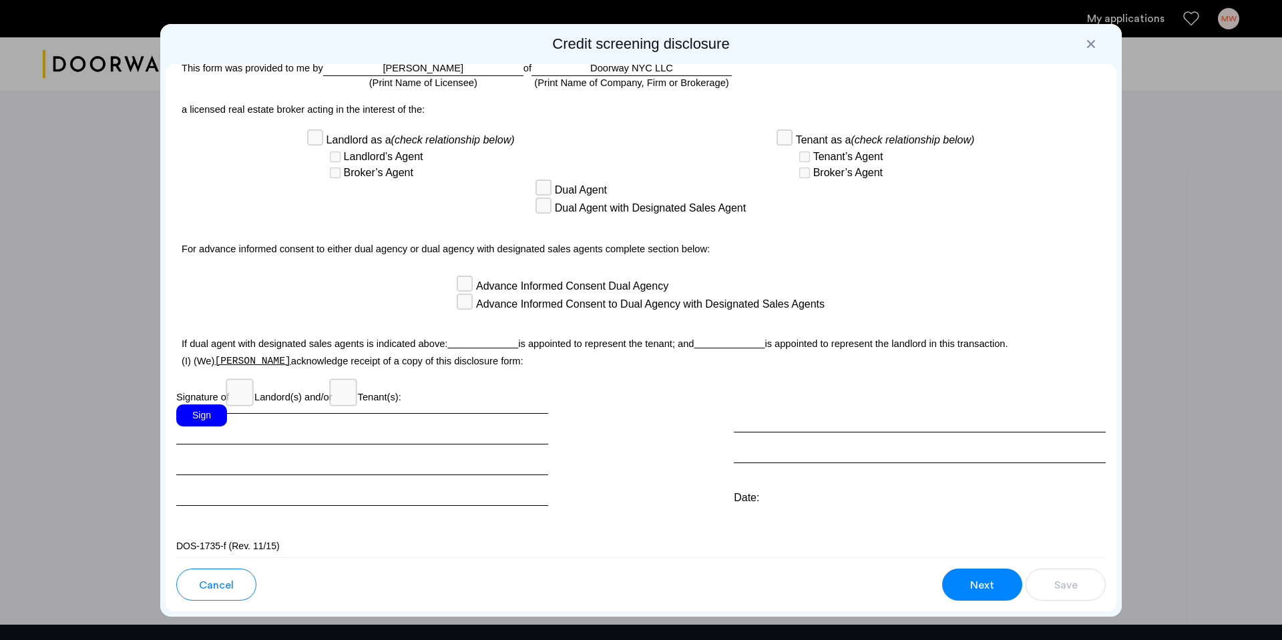
click at [210, 409] on div "Sign" at bounding box center [201, 415] width 51 height 22
click at [984, 593] on span "Next" at bounding box center [982, 585] width 24 height 16
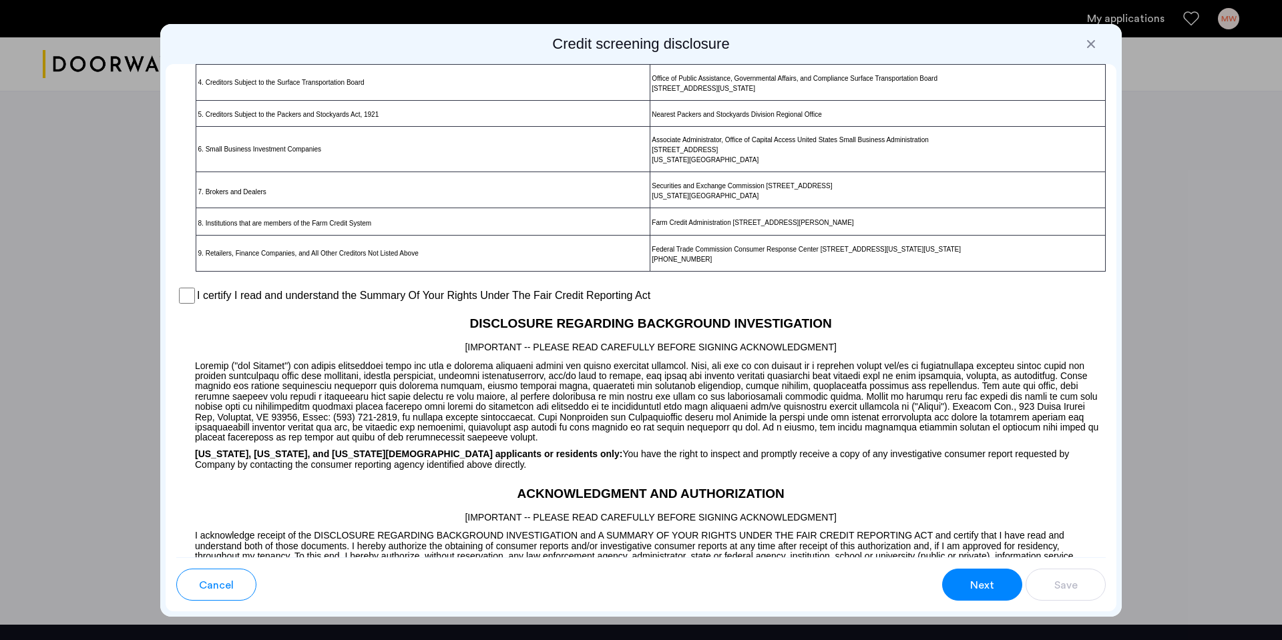
scroll to position [817, 0]
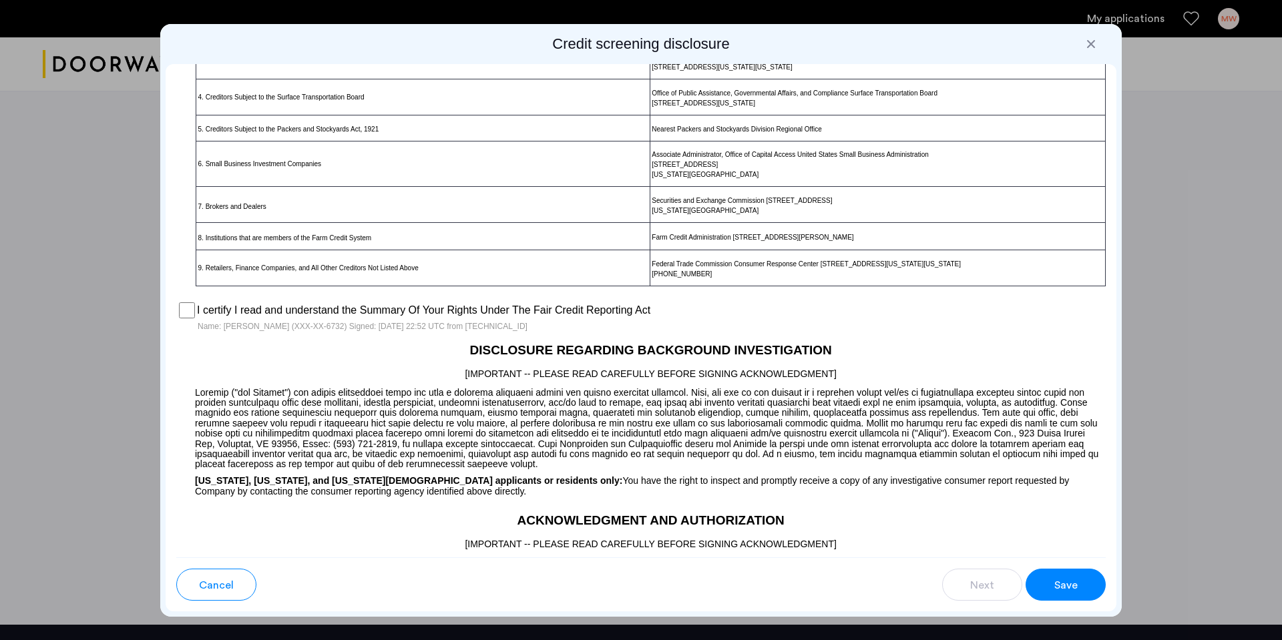
click at [1065, 583] on span "Save" at bounding box center [1065, 585] width 23 height 16
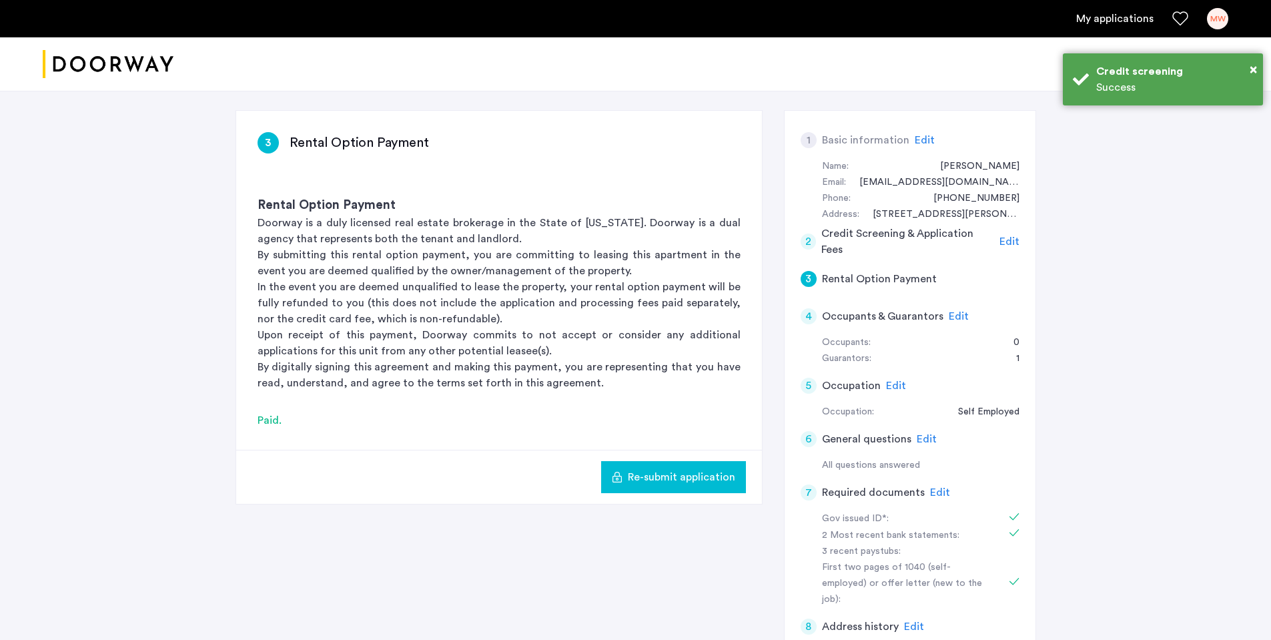
scroll to position [200, 0]
